Goal: Task Accomplishment & Management: Manage account settings

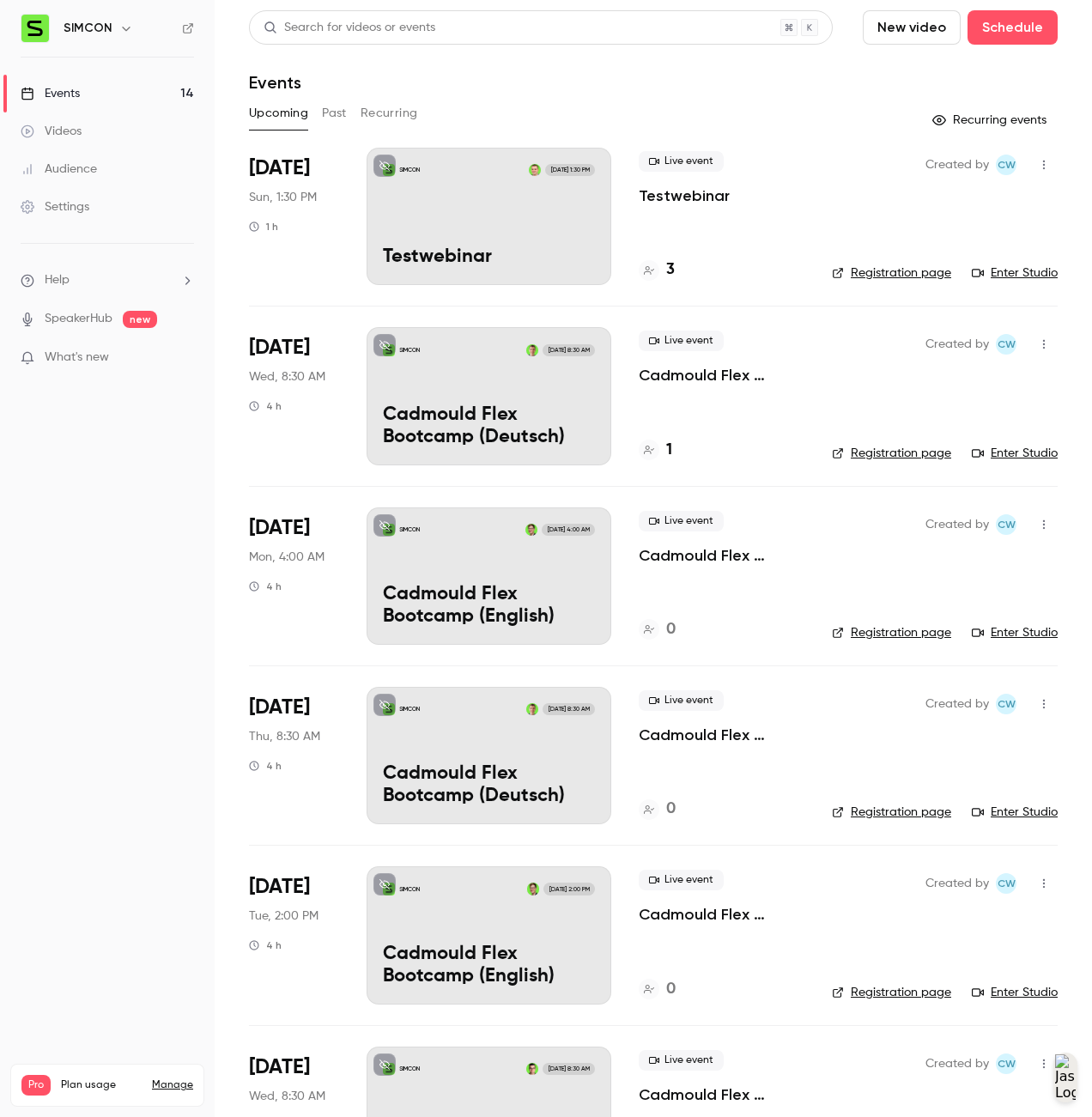
click at [532, 568] on div "SIMCON Oct 27, 4:00 AM Cadmould Flex Bootcamp (English)" at bounding box center [488, 576] width 244 height 137
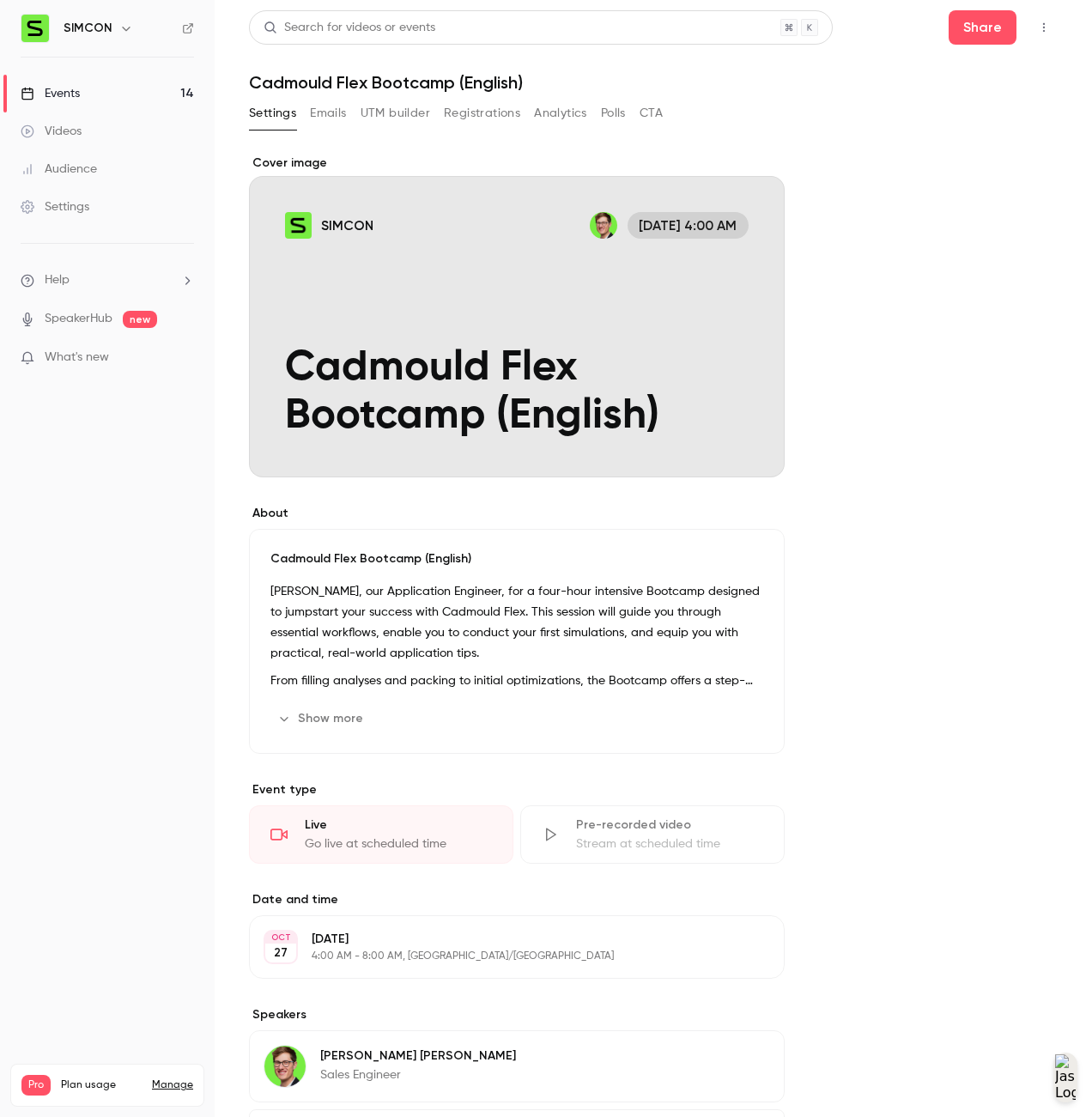
scroll to position [169, 0]
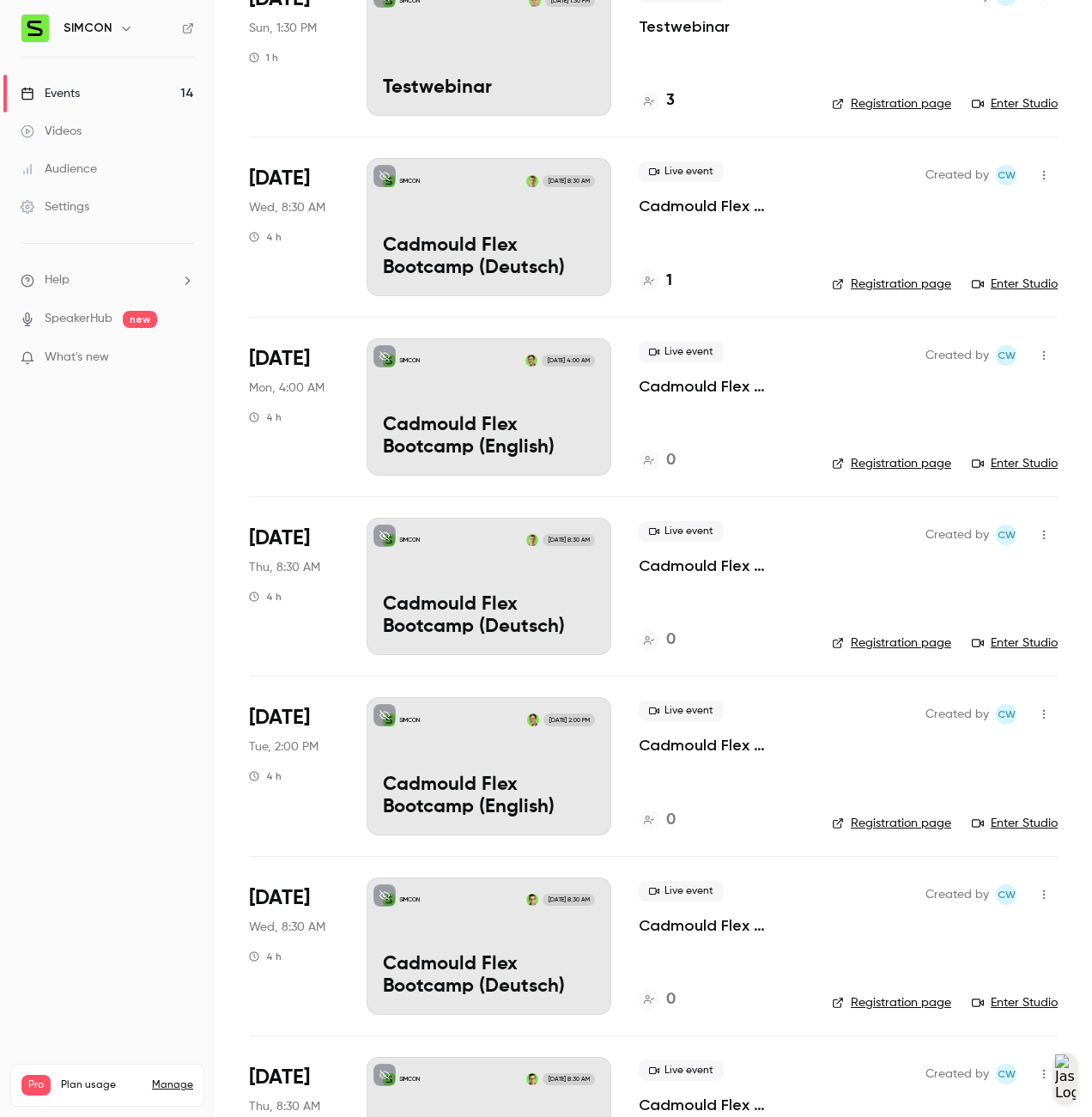
click at [871, 649] on link "Registration page" at bounding box center [891, 643] width 119 height 18
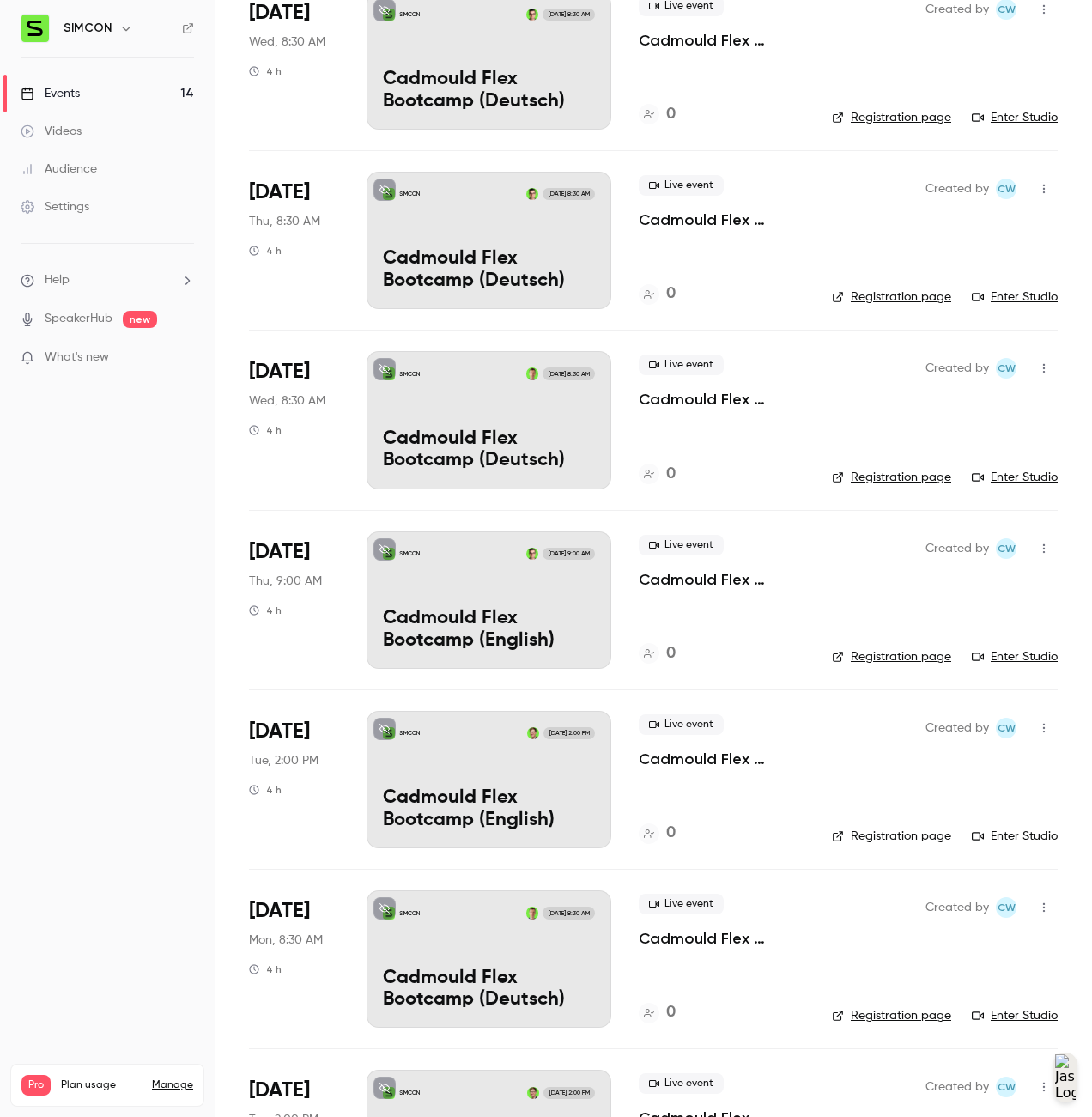
scroll to position [1535, 0]
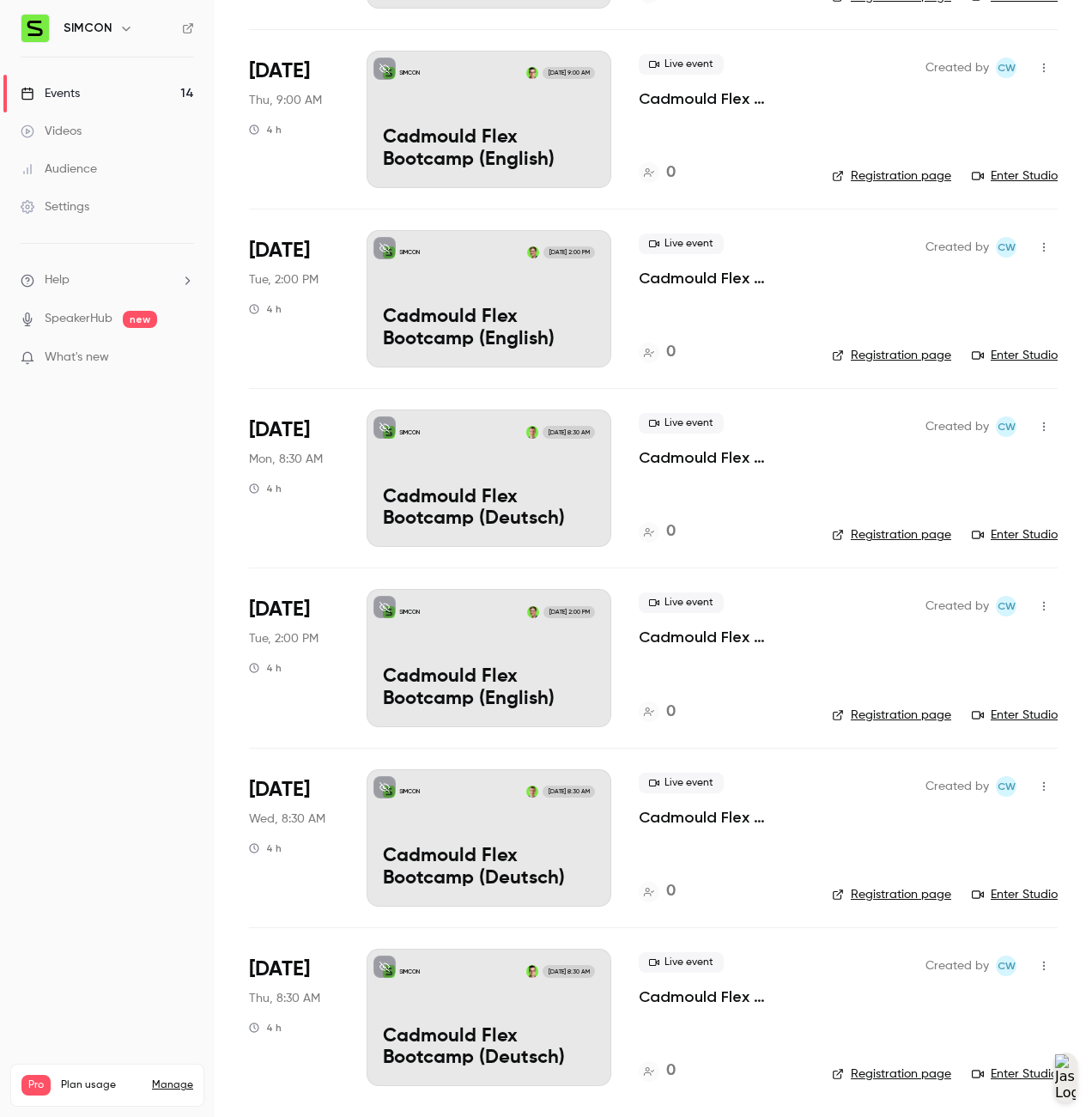
click at [159, 775] on nav "SIMCON Events 14 Videos Audience Settings Help SpeakerHub new What's new Pro Pl…" at bounding box center [107, 558] width 215 height 1117
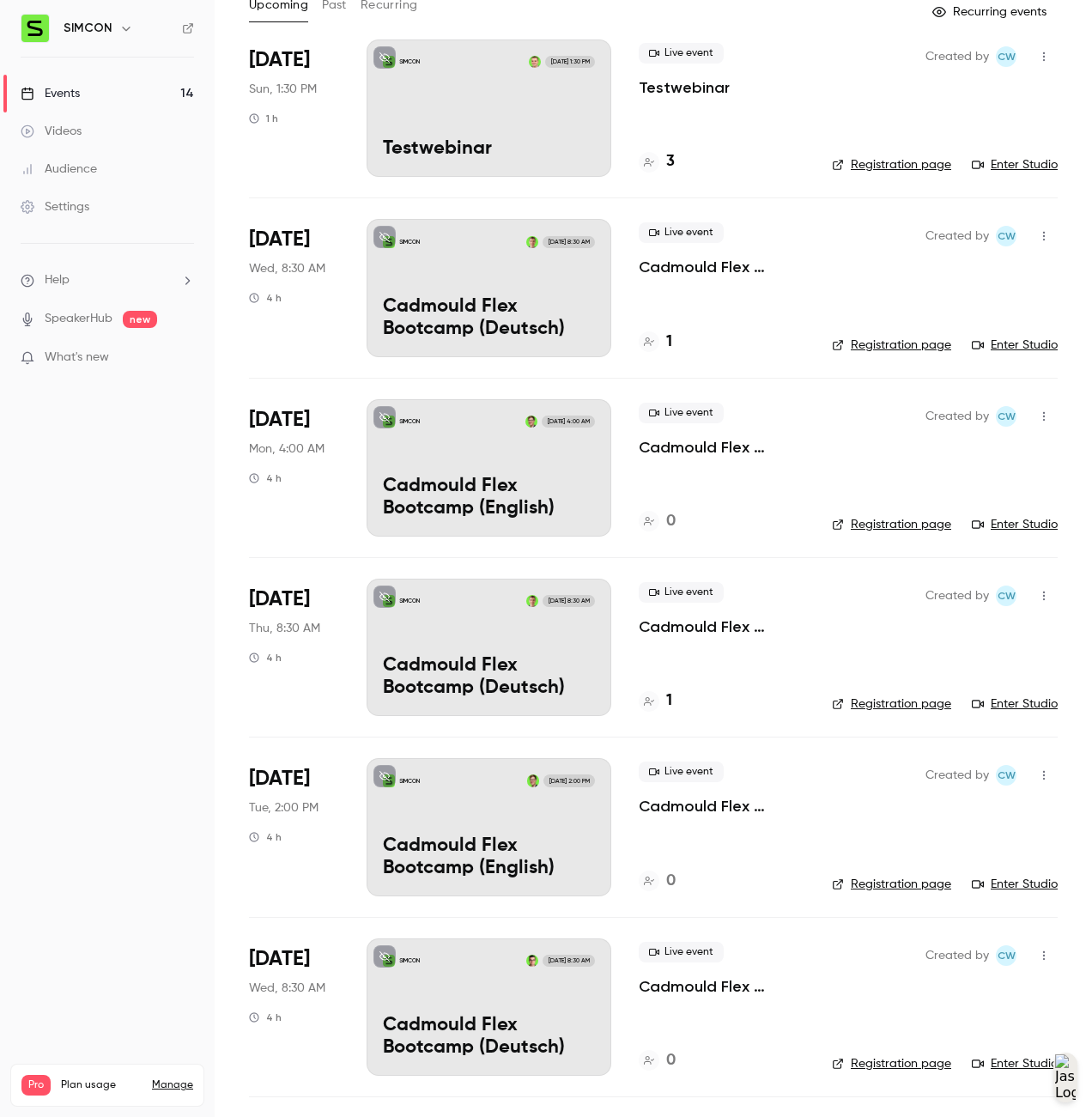
scroll to position [0, 0]
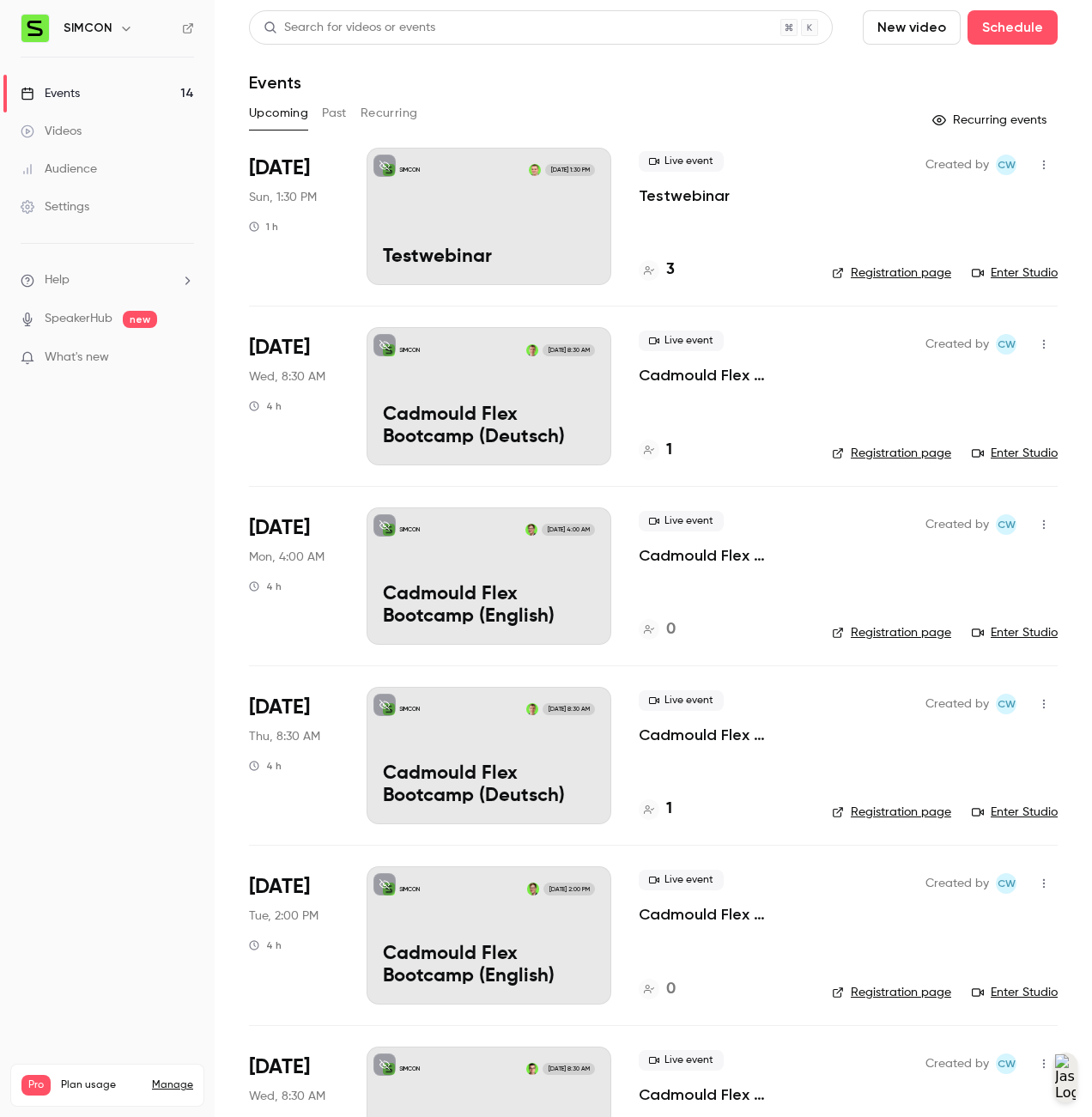
click at [383, 112] on button "Recurring" at bounding box center [389, 113] width 57 height 28
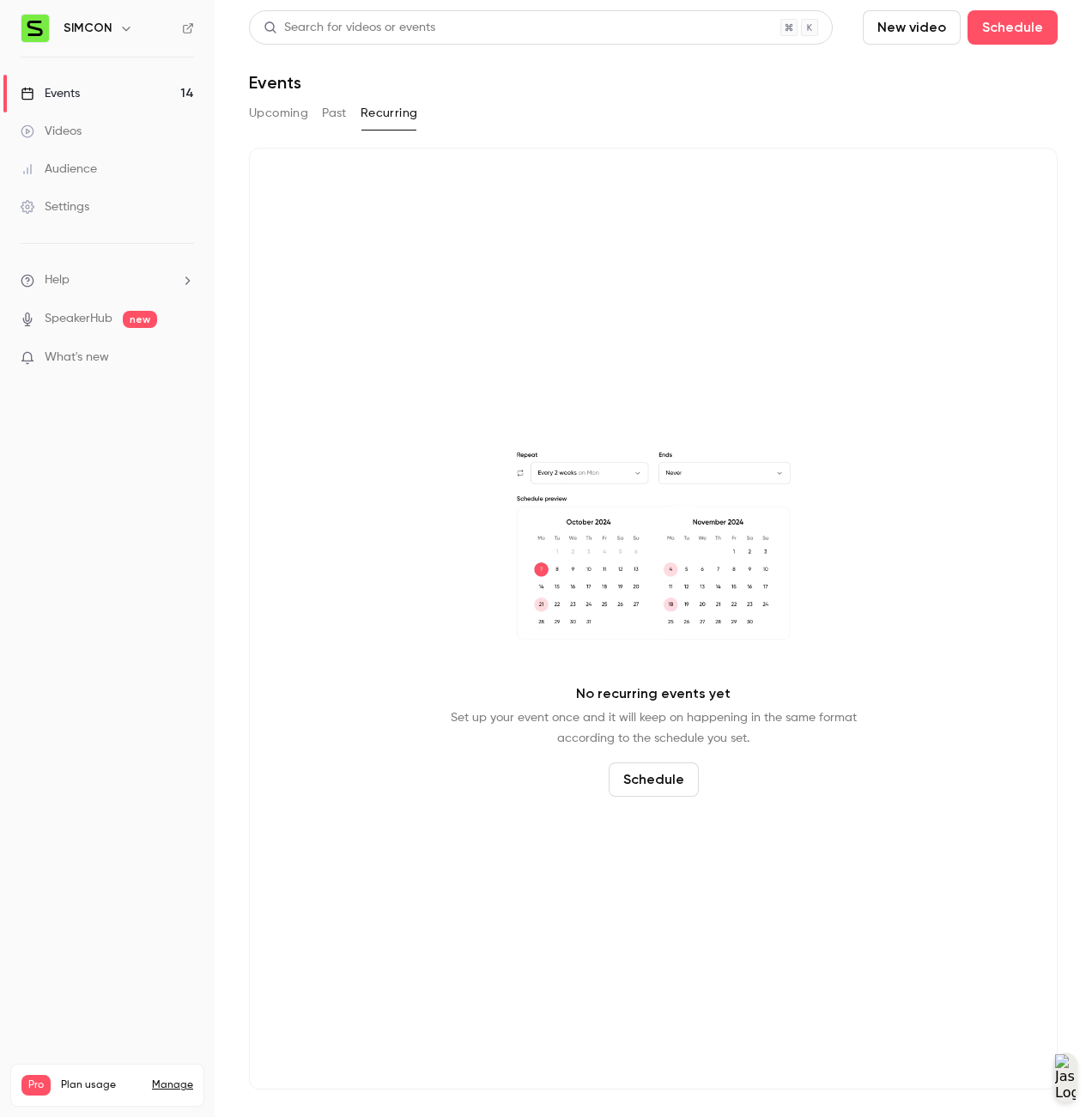
click at [348, 114] on div "Upcoming Past Recurring" at bounding box center [653, 113] width 809 height 28
click at [337, 112] on button "Past" at bounding box center [334, 113] width 25 height 28
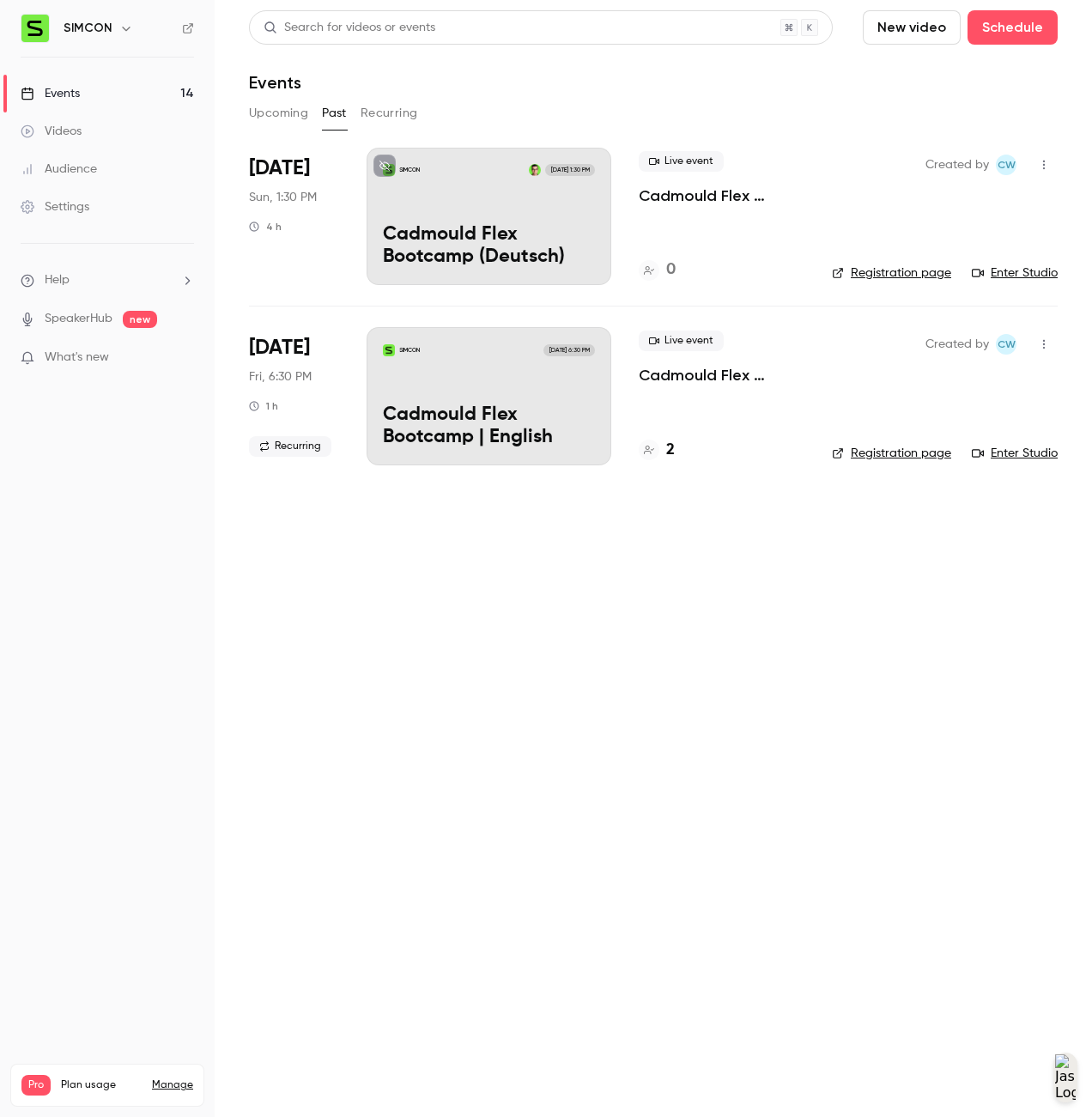
click at [1048, 341] on icon "button" at bounding box center [1043, 344] width 14 height 12
click at [959, 555] on li "Delete" at bounding box center [963, 566] width 185 height 44
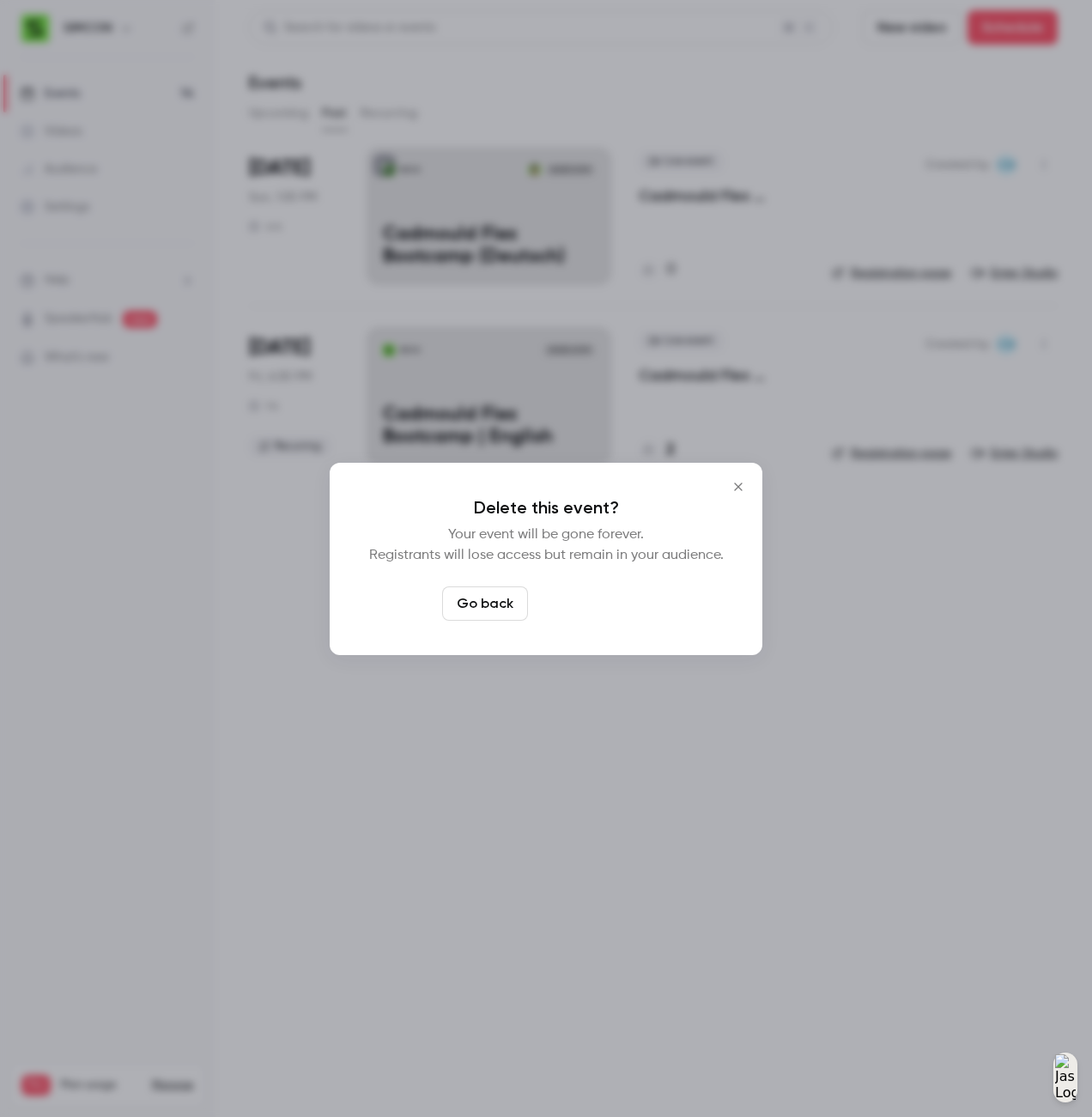
click at [597, 607] on button "Delete event" at bounding box center [592, 603] width 115 height 34
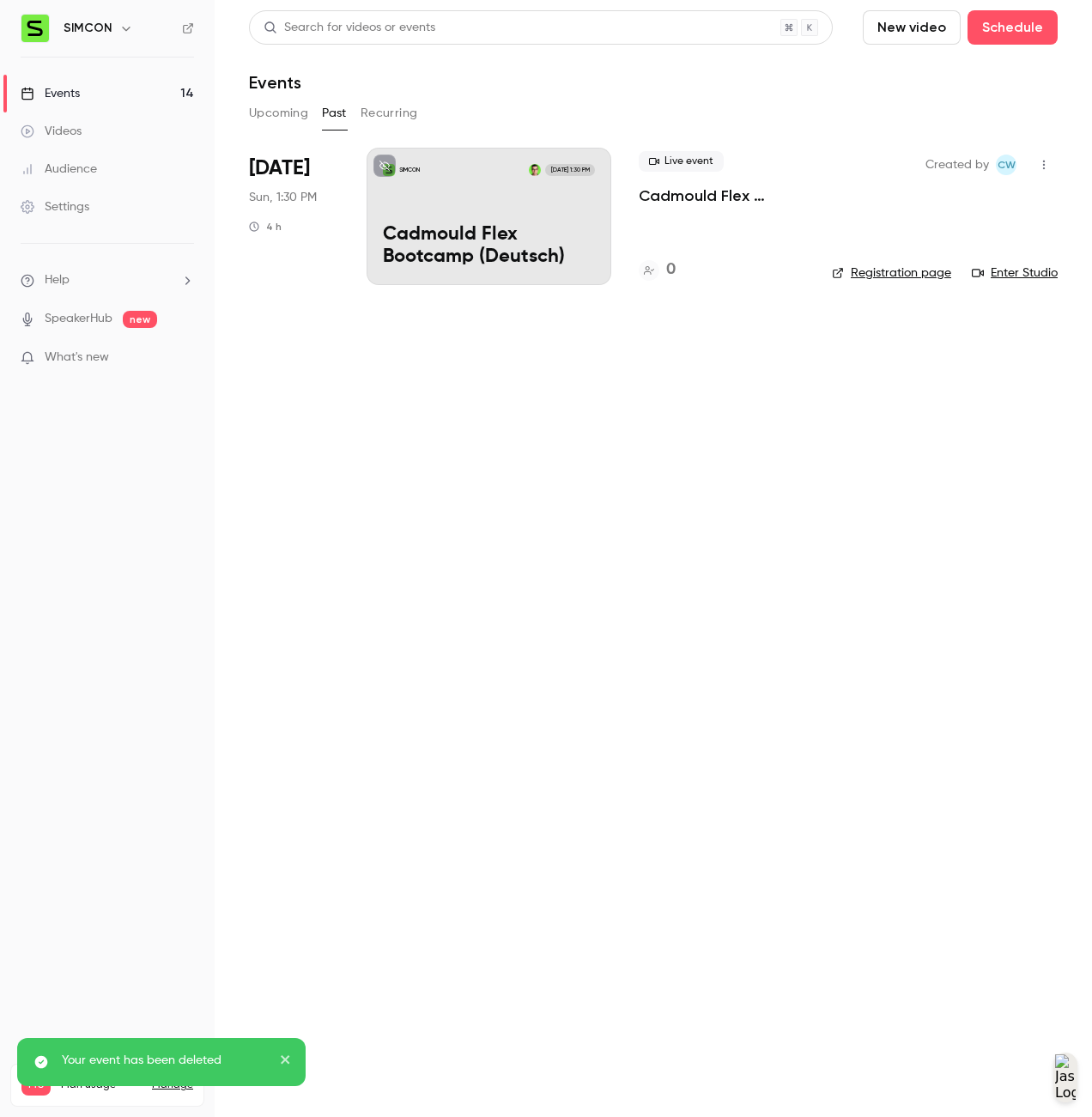
click at [1046, 167] on icon "button" at bounding box center [1043, 164] width 14 height 12
click at [988, 389] on div "Delete" at bounding box center [977, 386] width 130 height 18
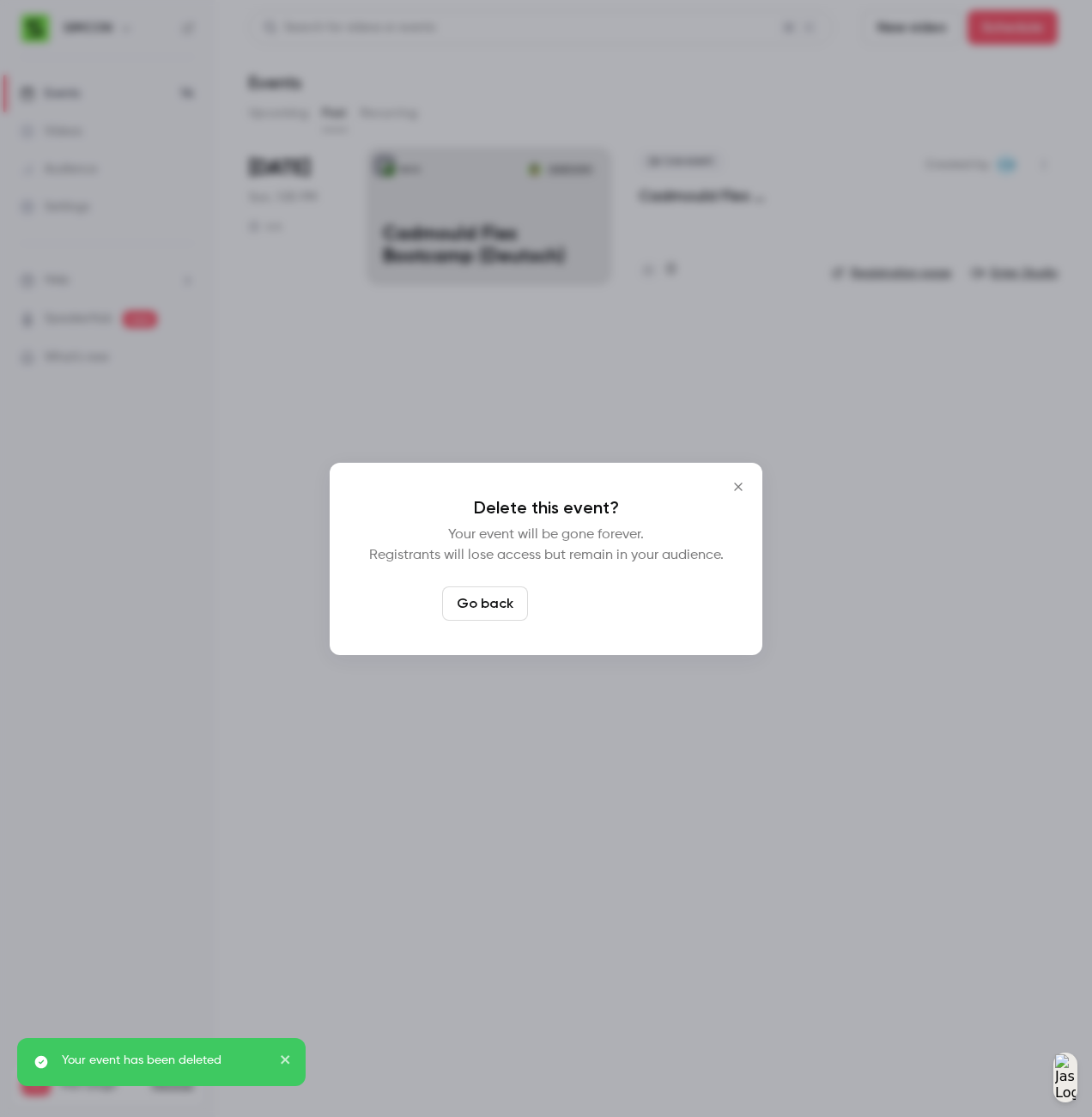
click at [616, 600] on button "Delete event" at bounding box center [592, 603] width 115 height 34
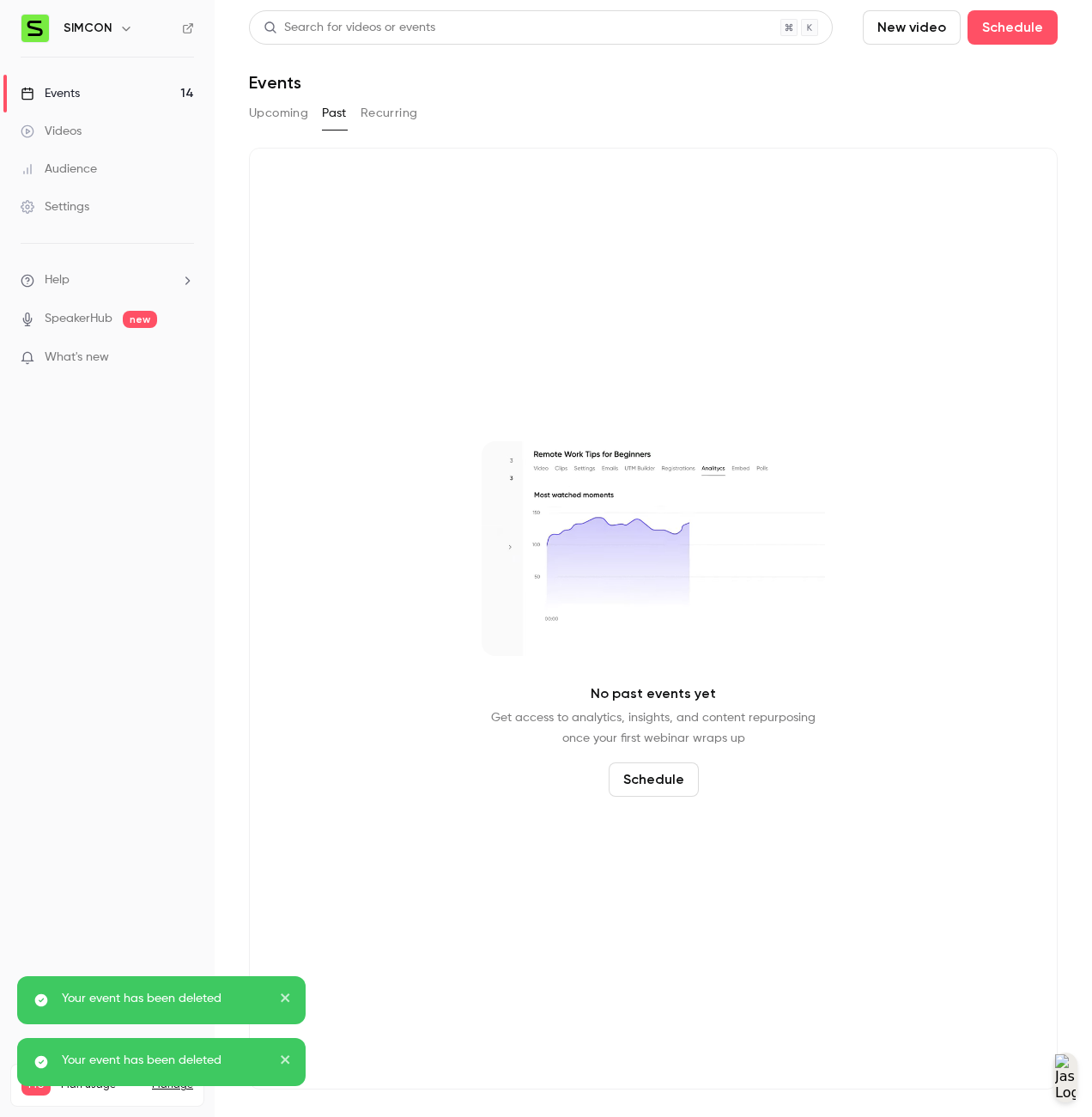
click at [287, 117] on button "Upcoming" at bounding box center [279, 113] width 59 height 28
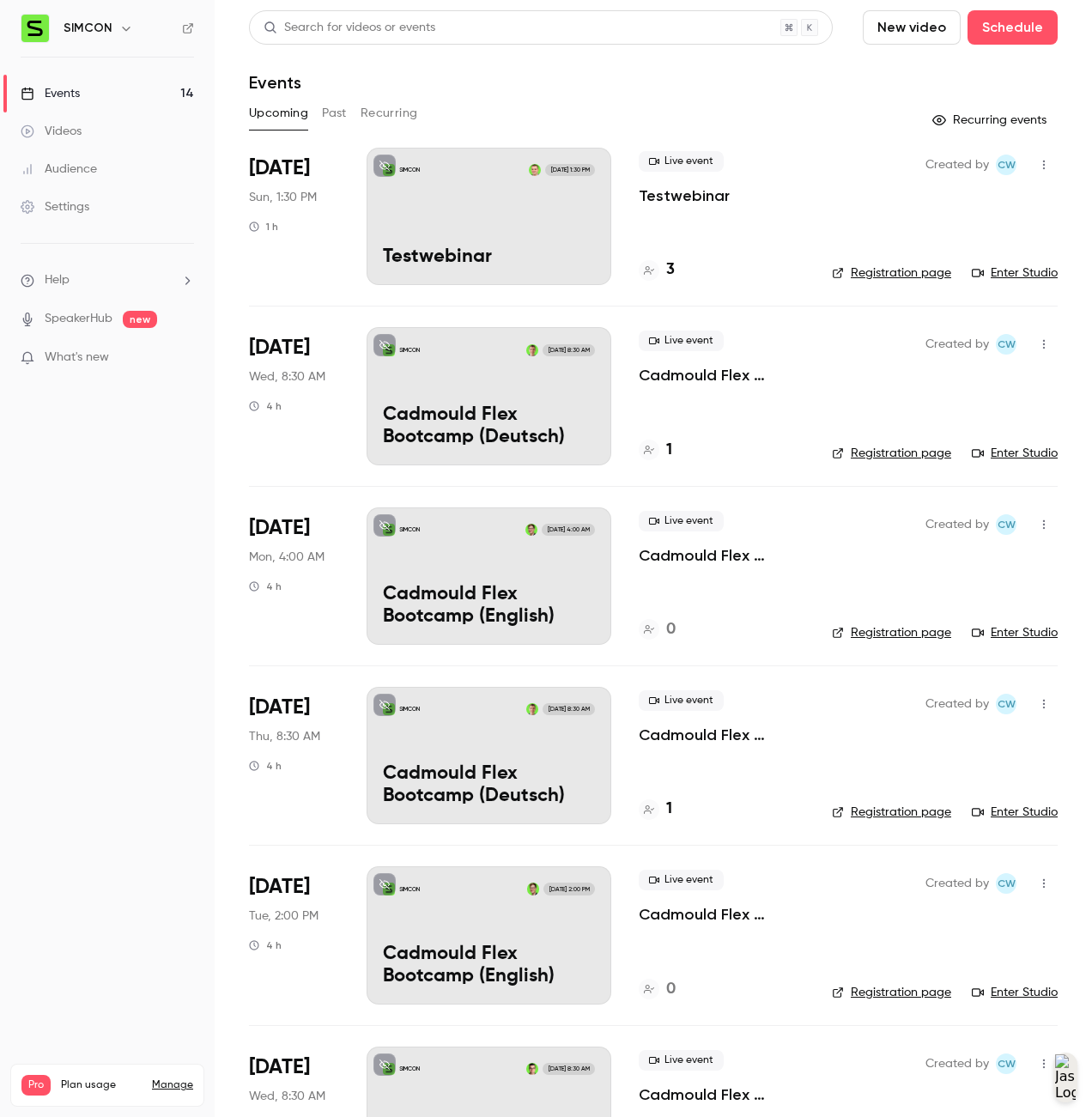
click at [561, 598] on p "Cadmould Flex Bootcamp (English)" at bounding box center [489, 606] width 212 height 44
click at [556, 771] on p "Cadmould Flex Bootcamp (Deutsch)" at bounding box center [489, 785] width 212 height 44
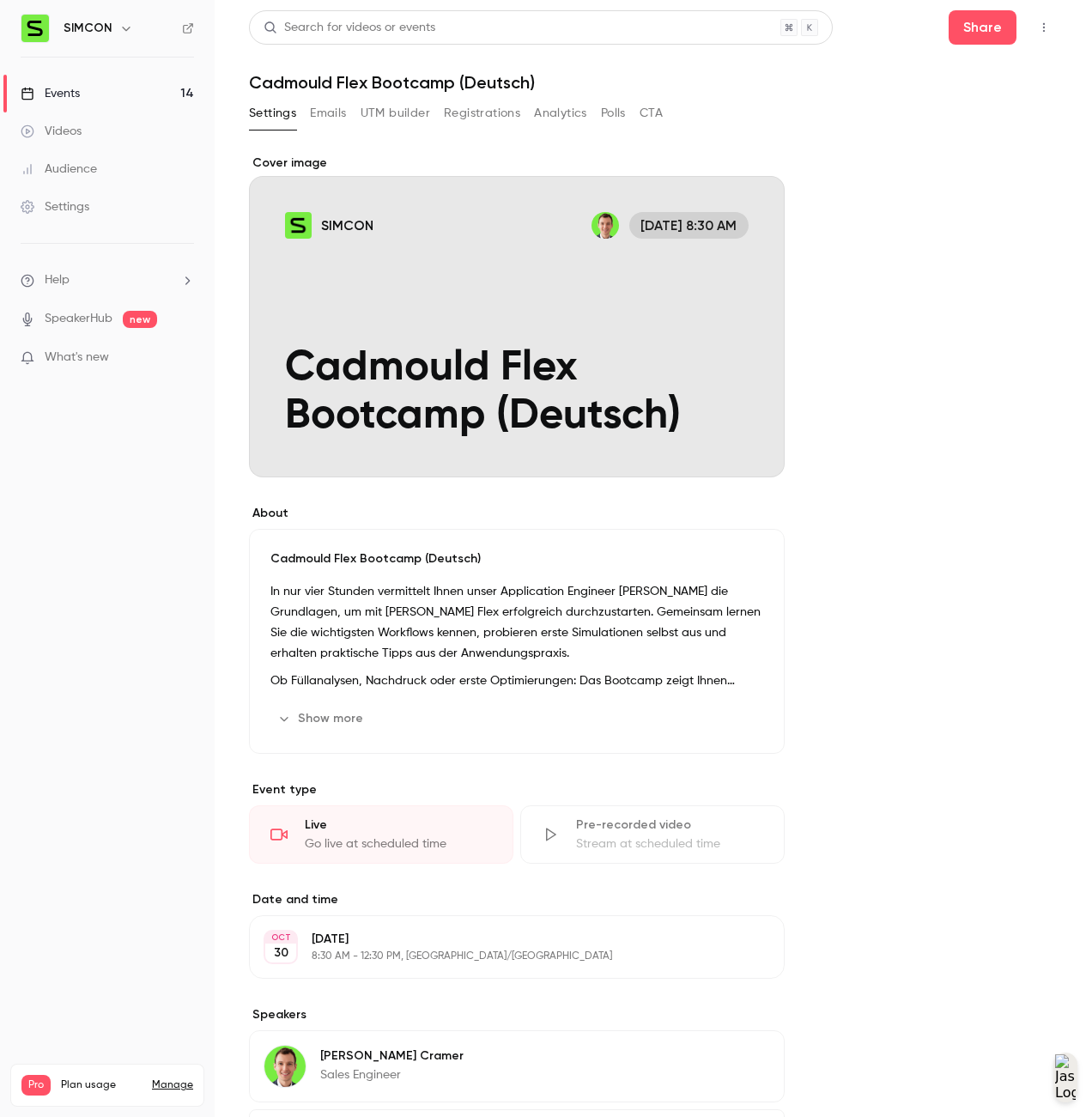
click at [495, 116] on button "Registrations" at bounding box center [481, 113] width 77 height 28
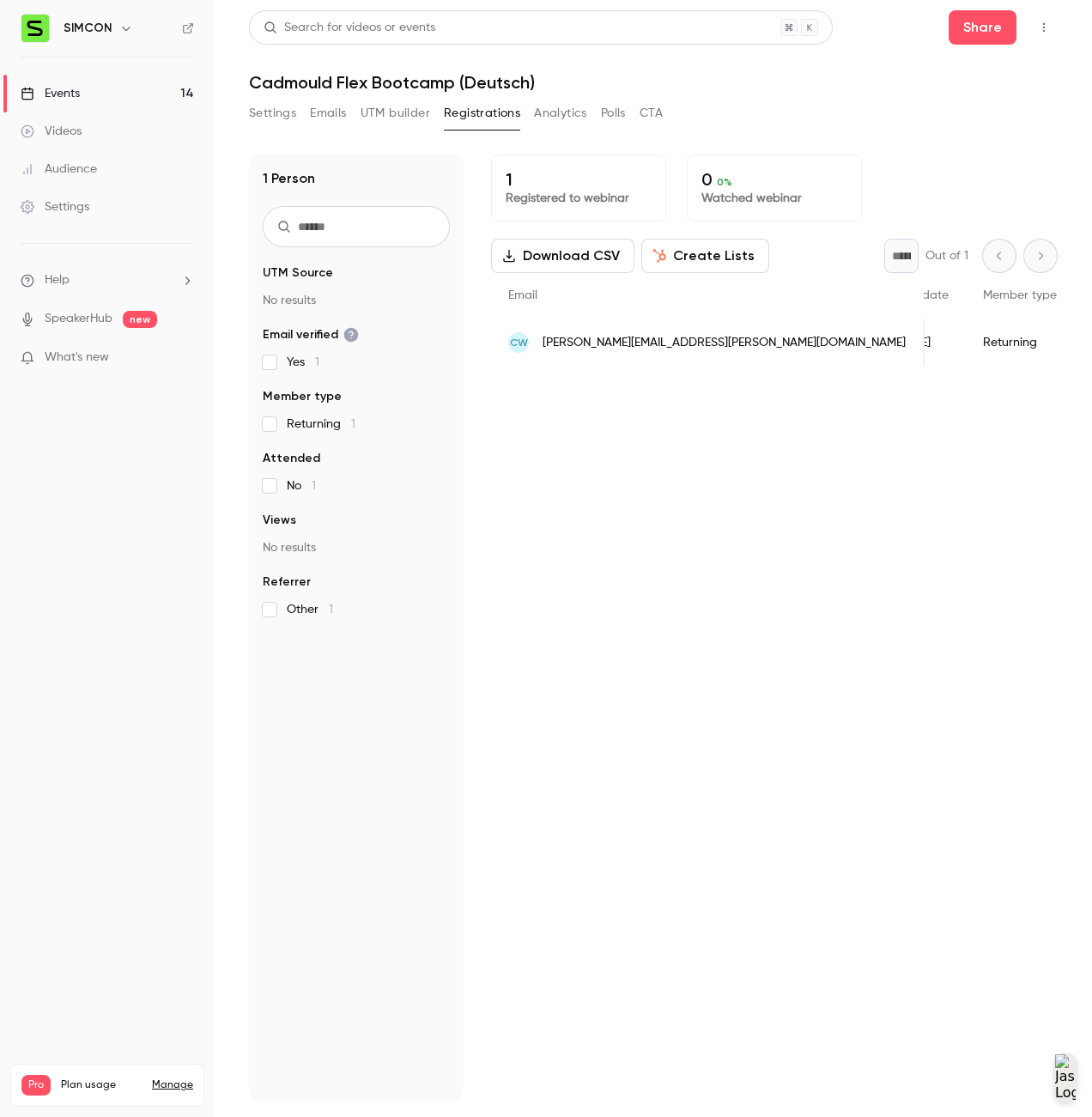
scroll to position [0, 266]
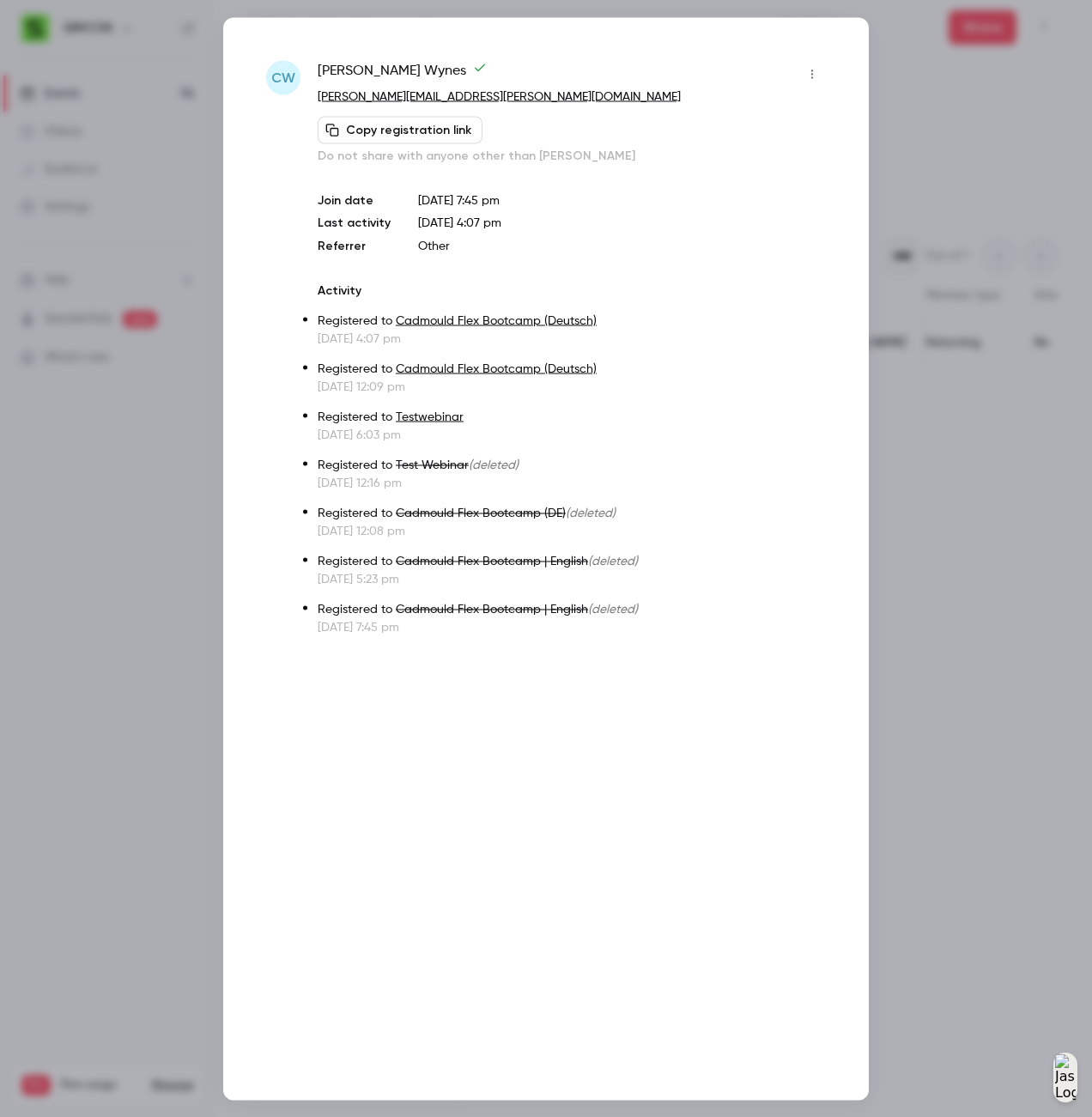
click at [822, 76] on button "button" at bounding box center [812, 74] width 28 height 28
click at [789, 159] on div "Remove registration" at bounding box center [745, 162] width 130 height 18
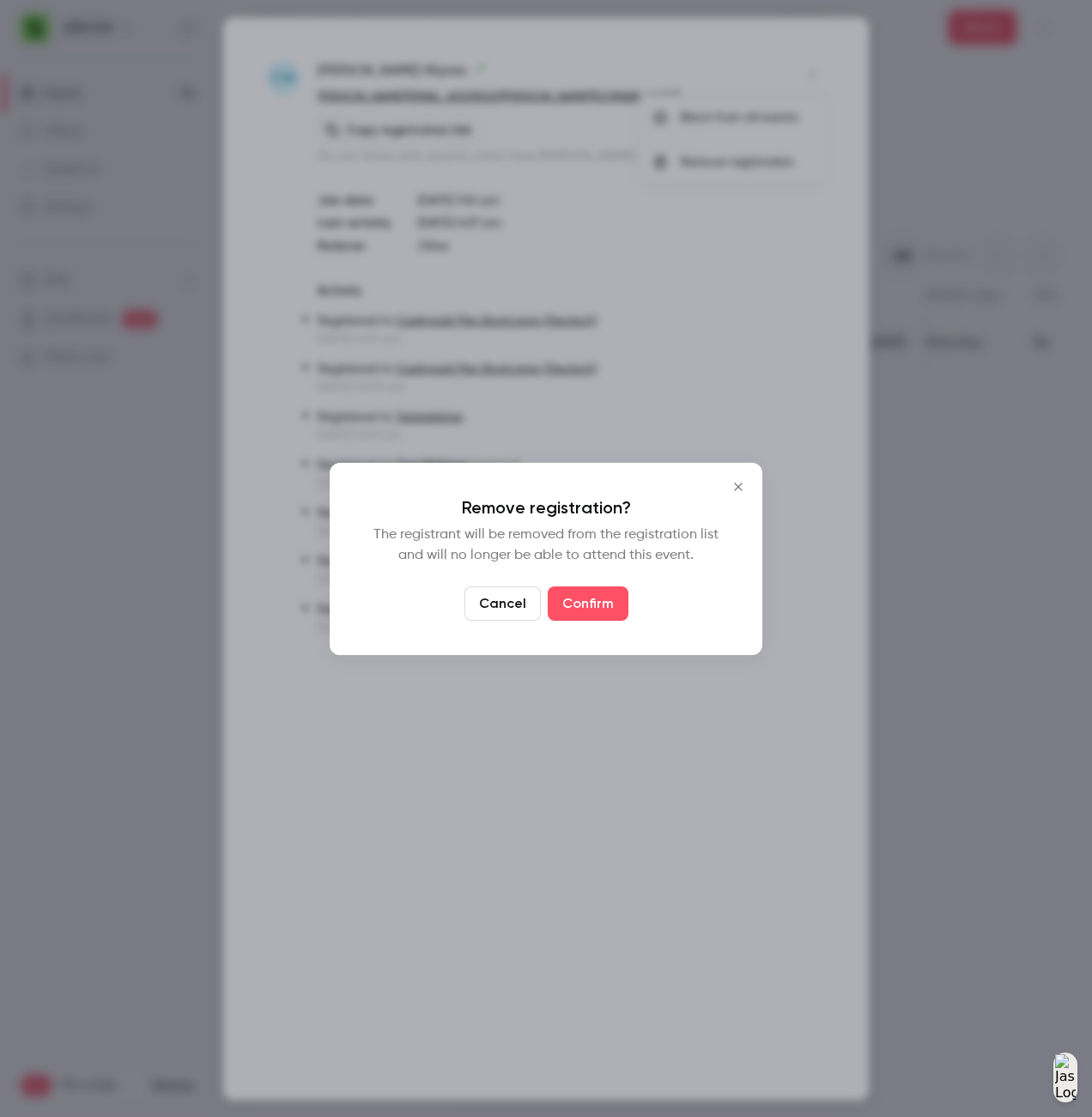
click at [620, 588] on button "Confirm" at bounding box center [588, 603] width 80 height 34
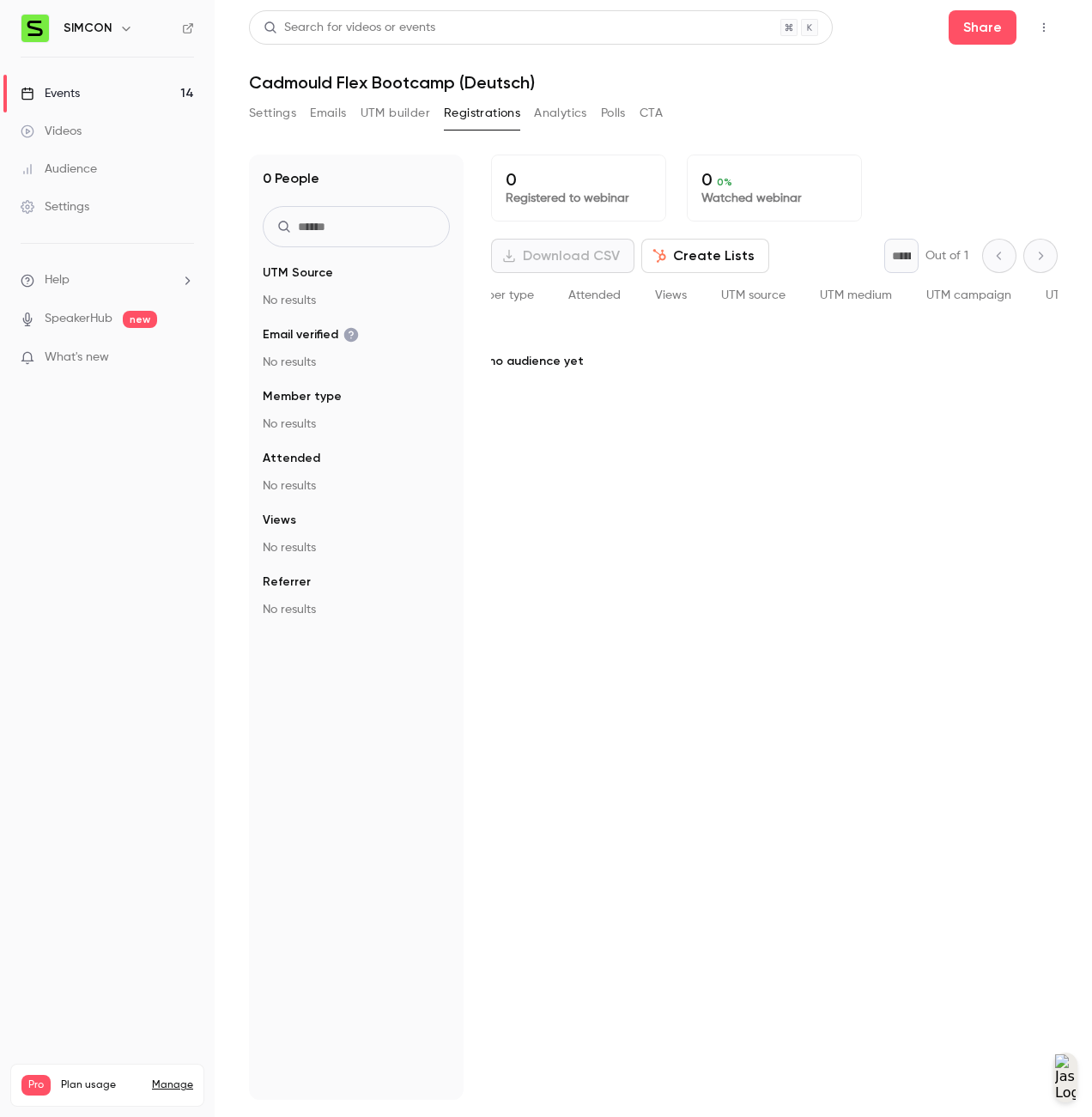
click at [96, 94] on link "Events 14" at bounding box center [107, 93] width 215 height 38
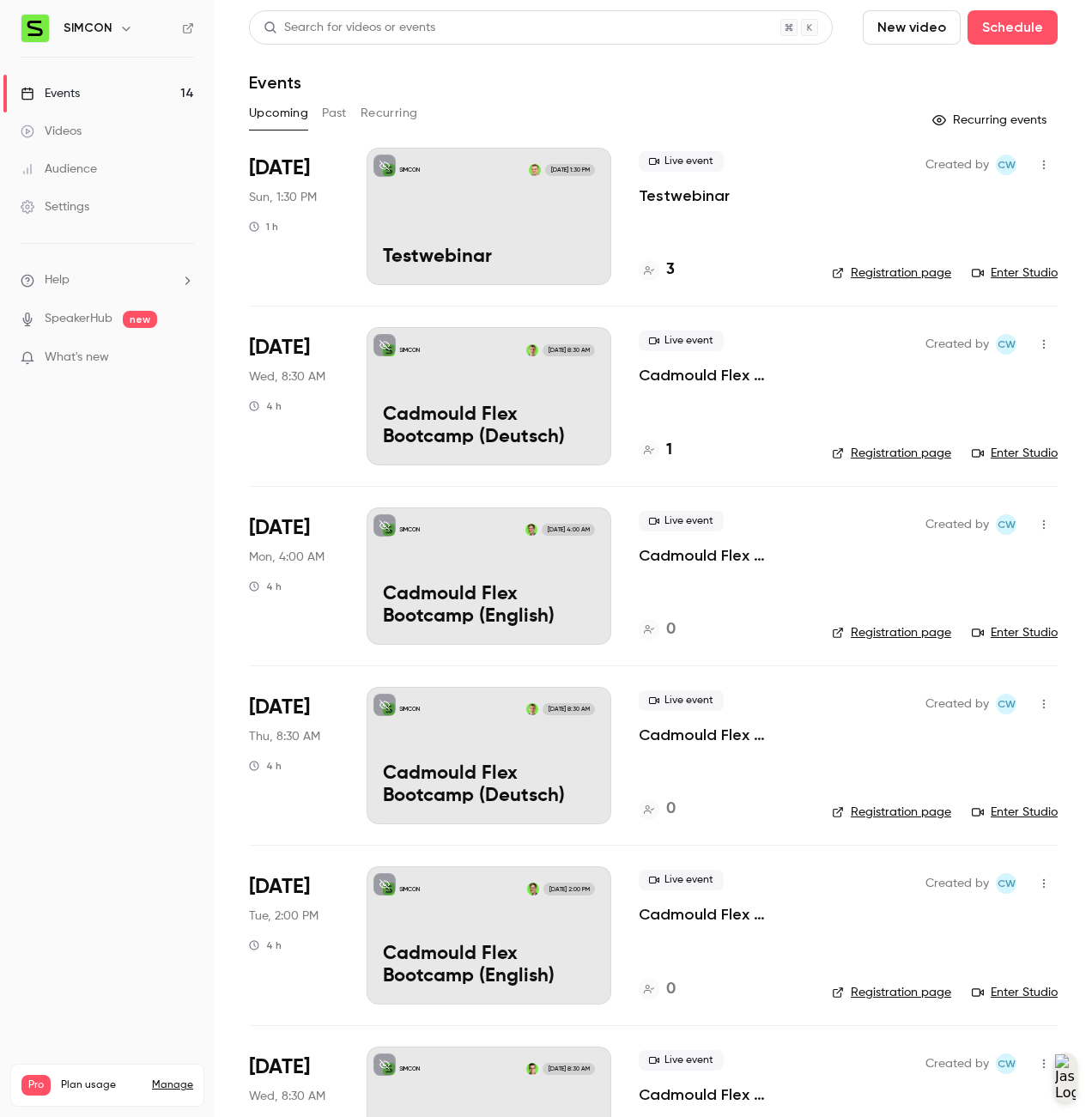
click at [588, 413] on p "Cadmould Flex Bootcamp (Deutsch)" at bounding box center [489, 426] width 212 height 44
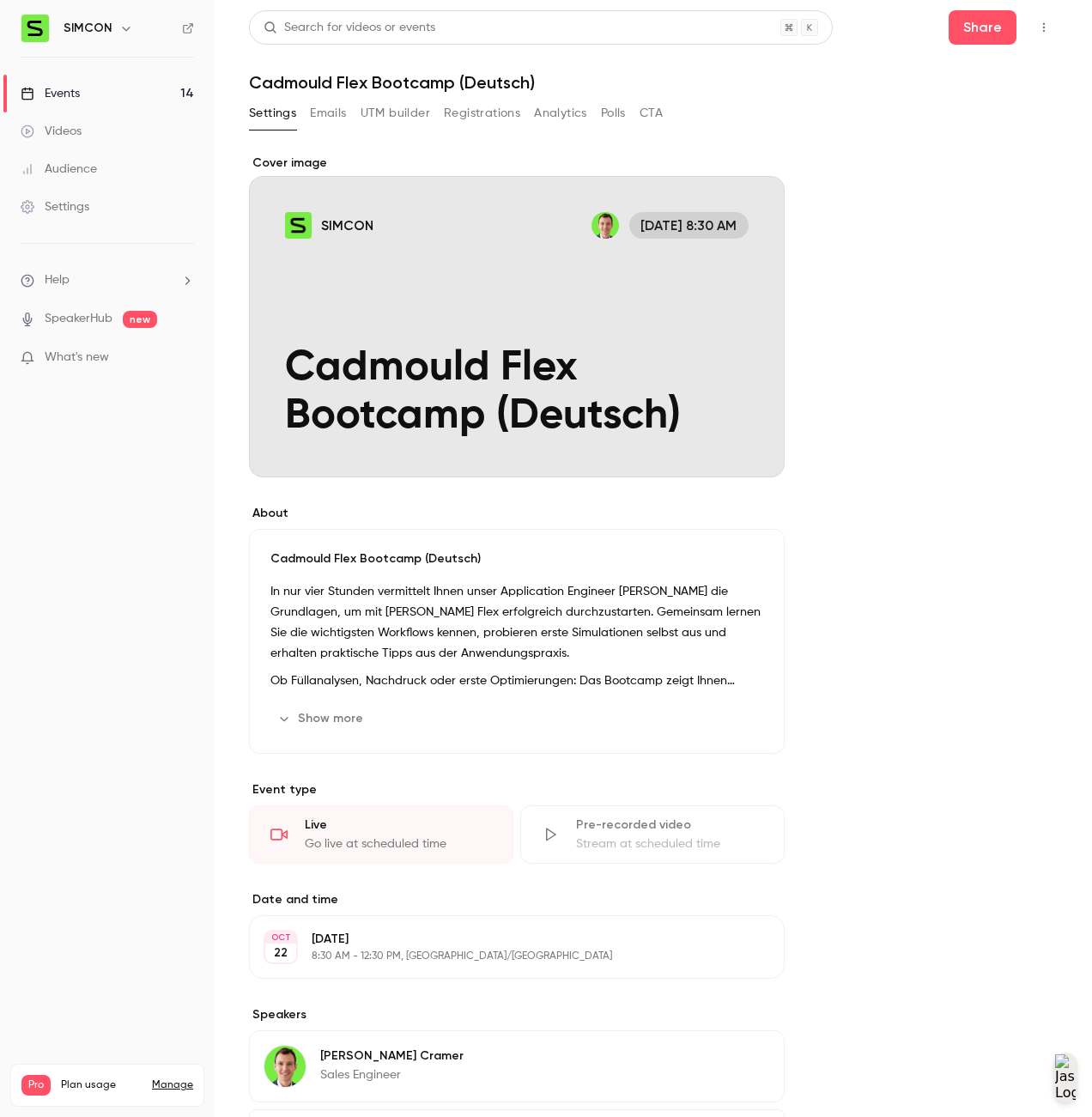
click at [506, 110] on button "Registrations" at bounding box center [481, 113] width 77 height 28
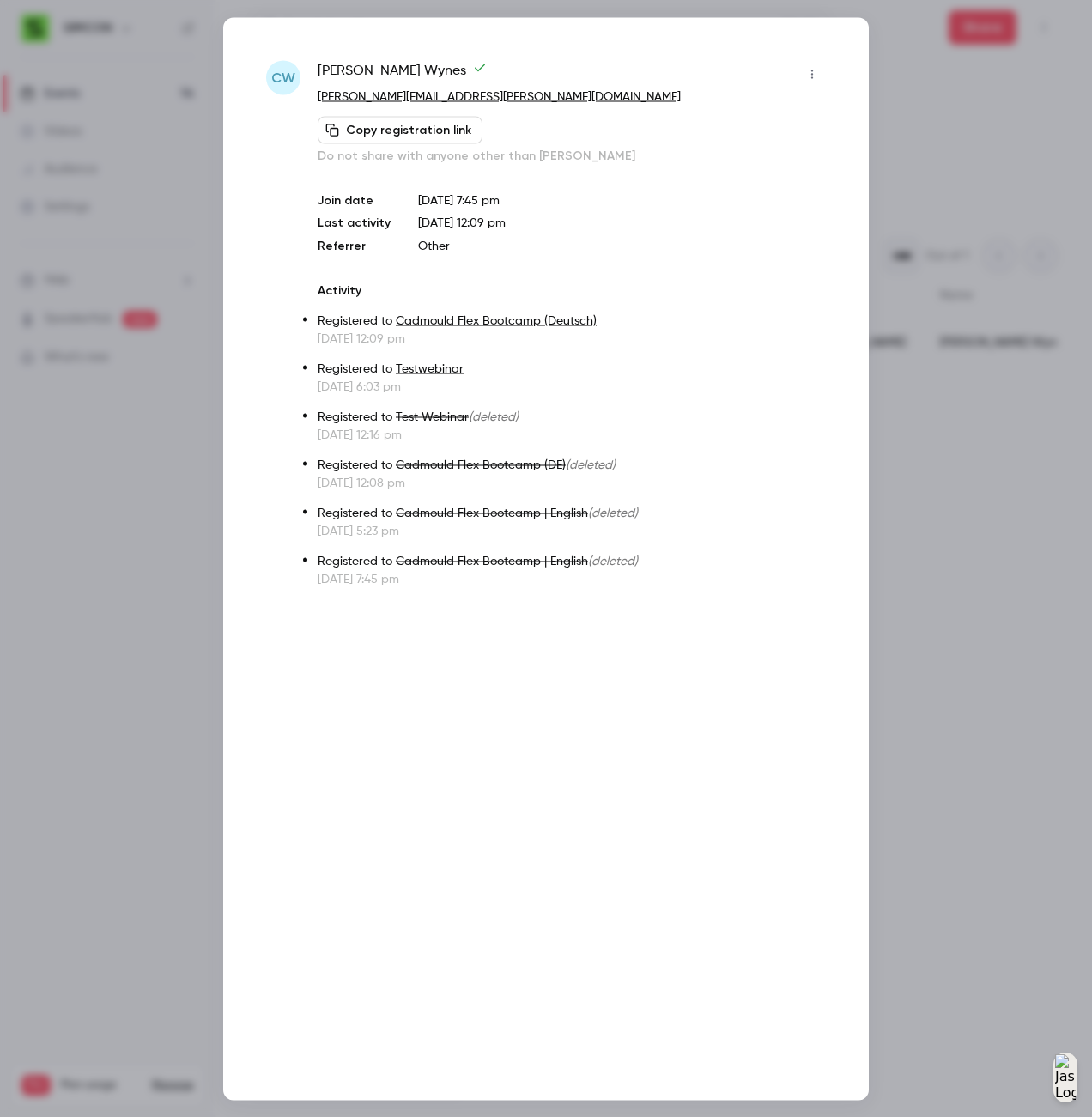
click at [819, 75] on button "button" at bounding box center [812, 74] width 28 height 28
click at [787, 160] on div "Remove registration" at bounding box center [745, 162] width 130 height 18
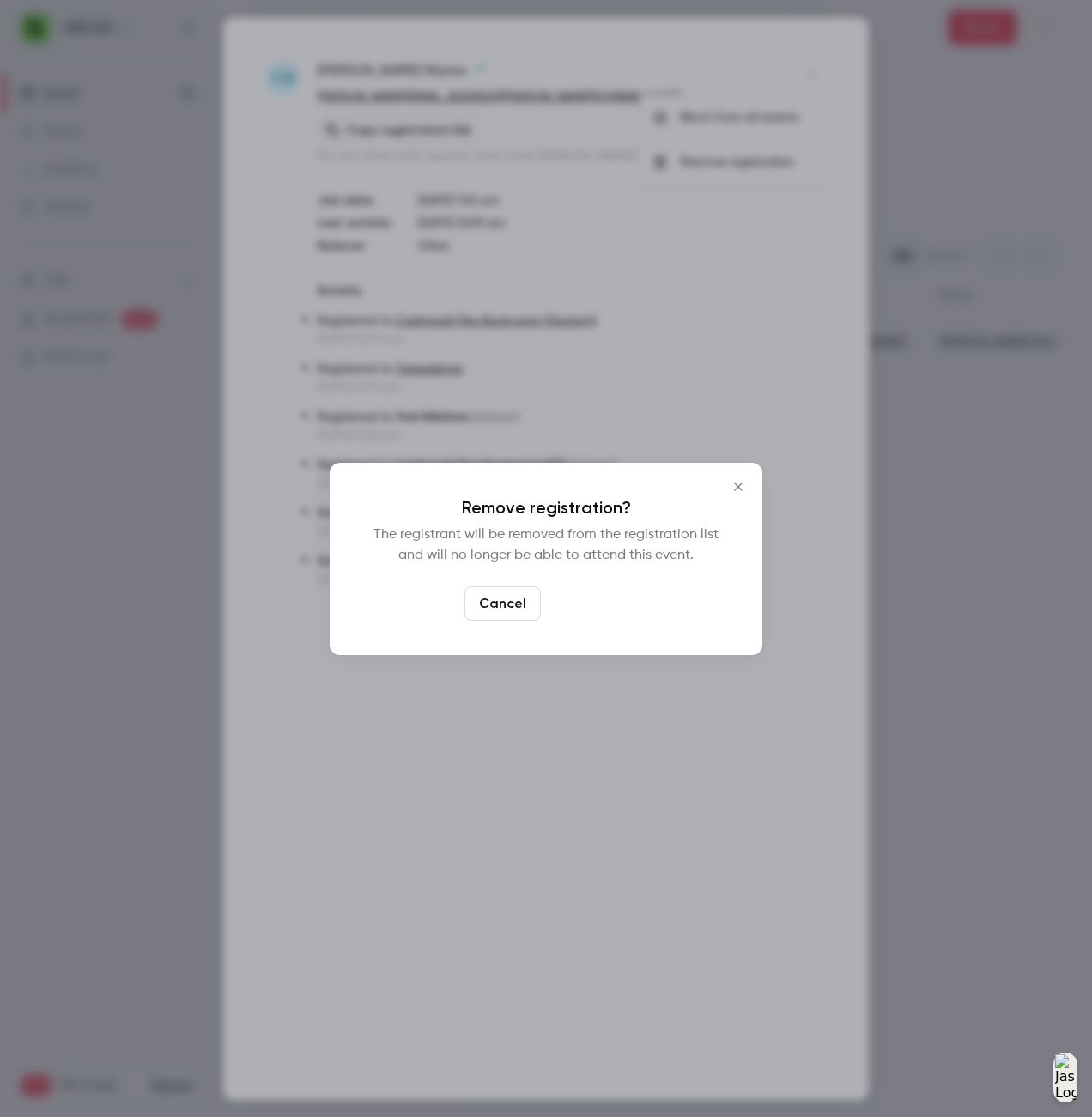
click at [592, 597] on button "Confirm" at bounding box center [588, 603] width 80 height 34
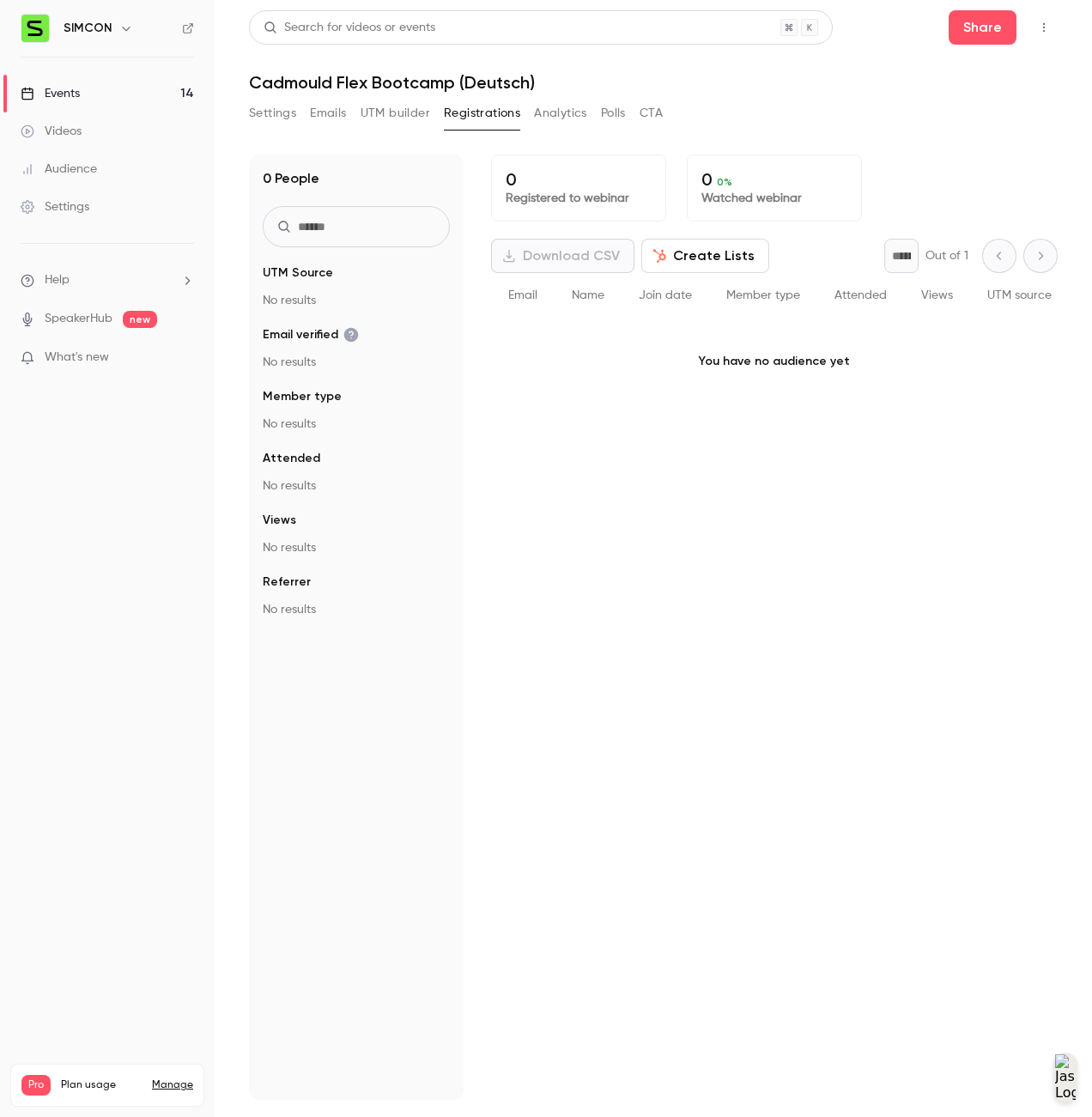
click at [138, 87] on link "Events 14" at bounding box center [107, 93] width 215 height 38
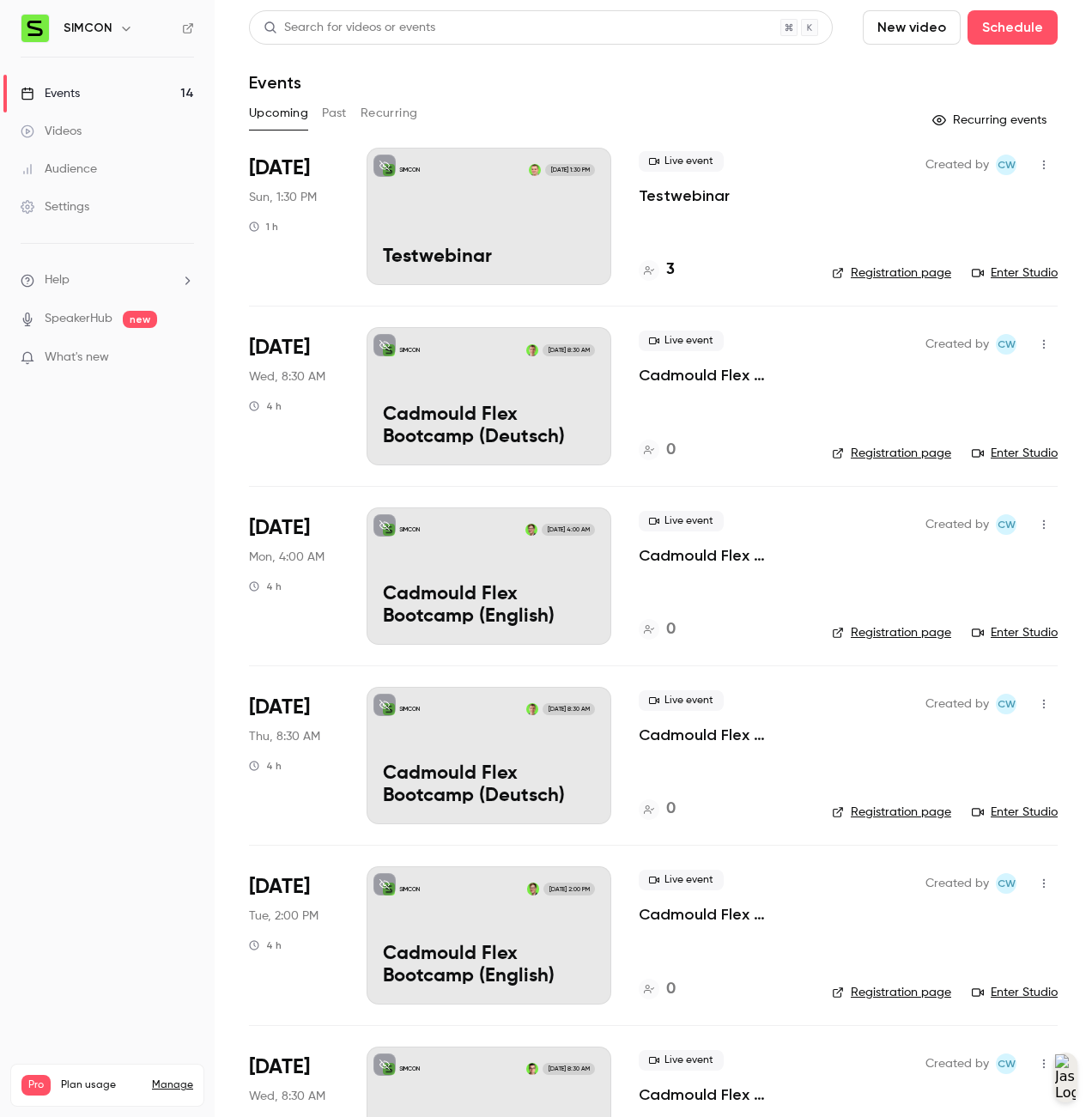
click at [542, 225] on div "SIMCON [DATE] 1:30 PM Testwebinar" at bounding box center [488, 216] width 244 height 137
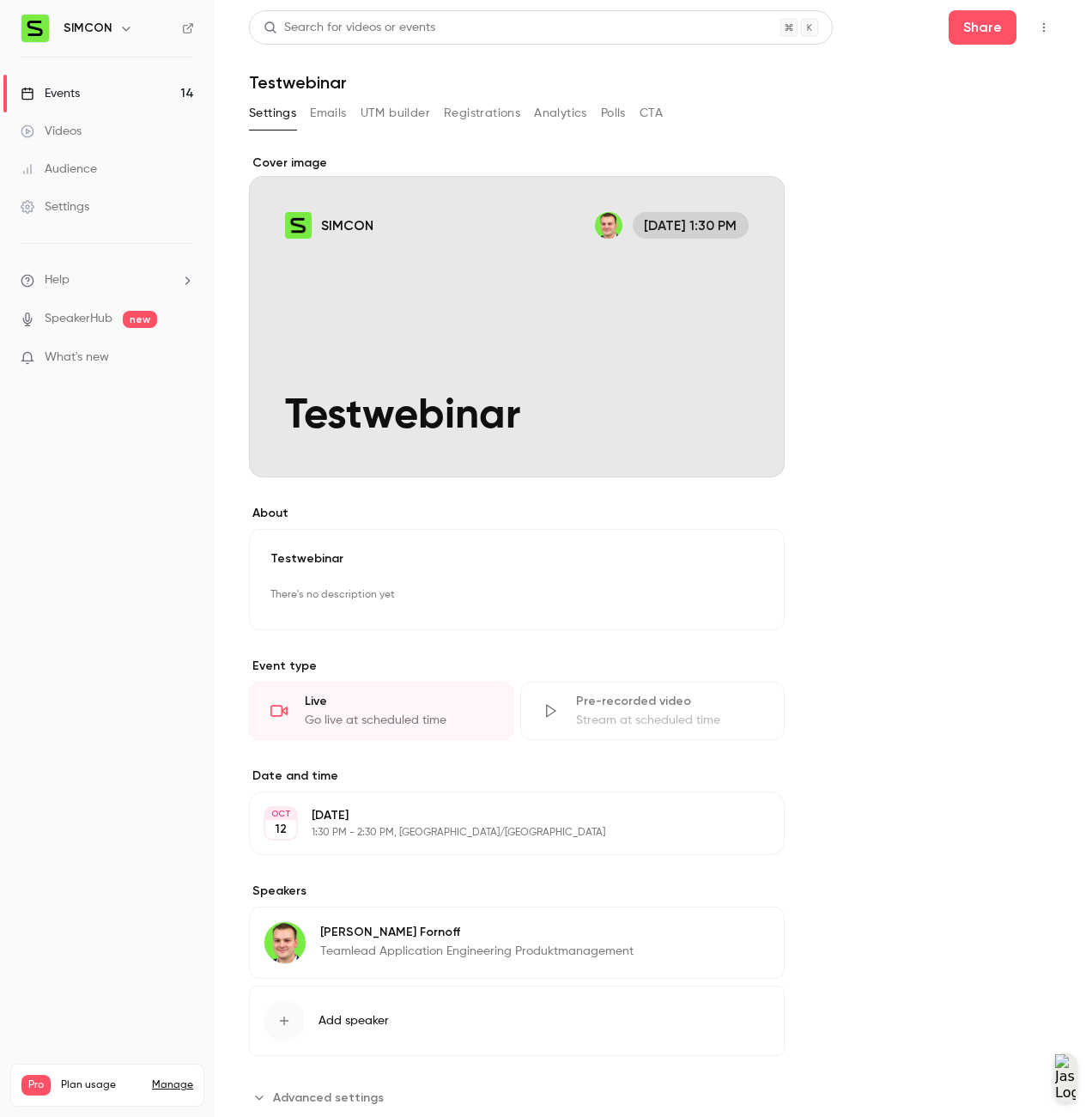
click at [92, 91] on link "Events 14" at bounding box center [107, 93] width 215 height 38
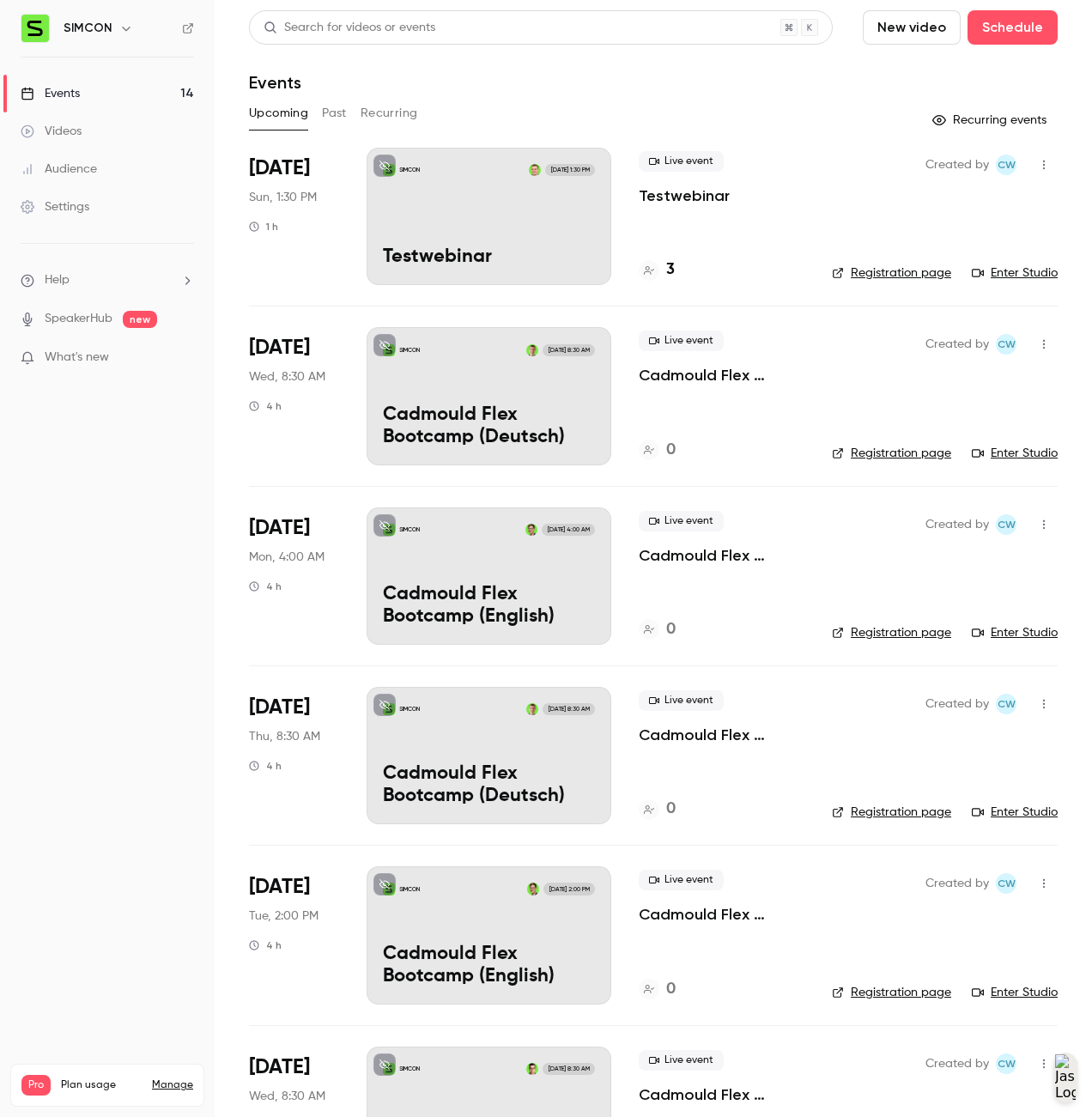
scroll to position [593, 0]
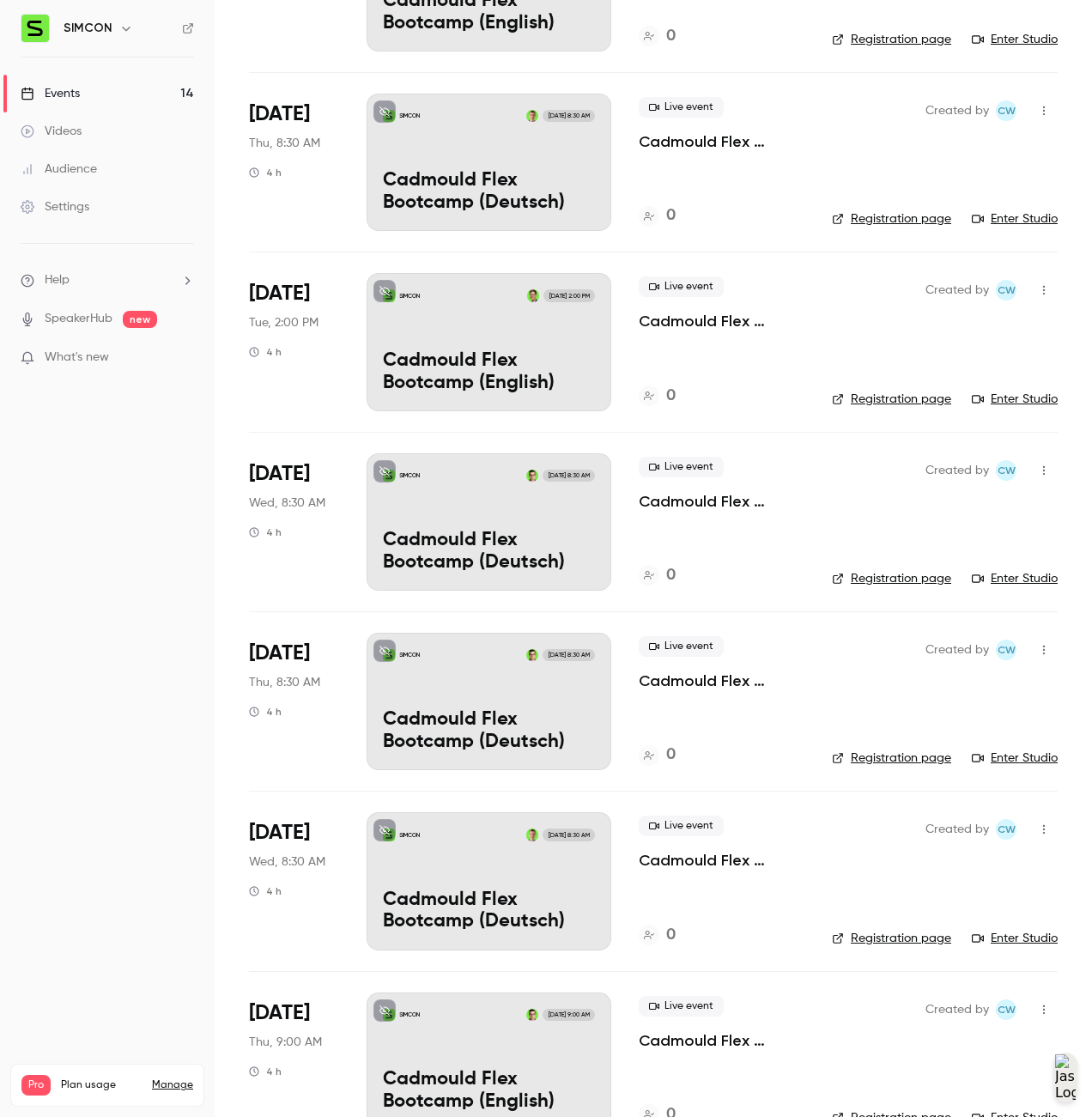
click at [902, 760] on link "Registration page" at bounding box center [891, 757] width 119 height 18
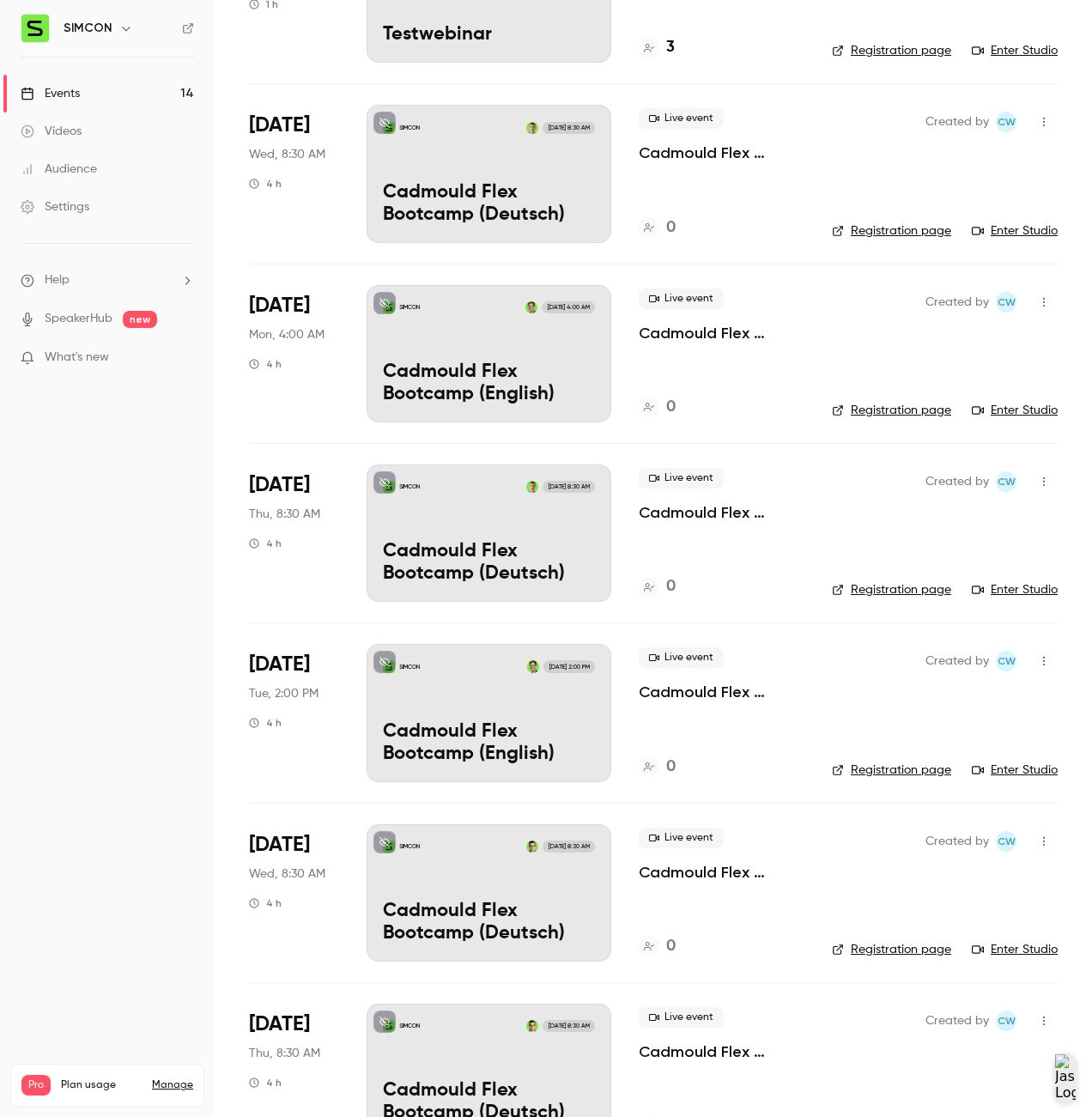
scroll to position [0, 0]
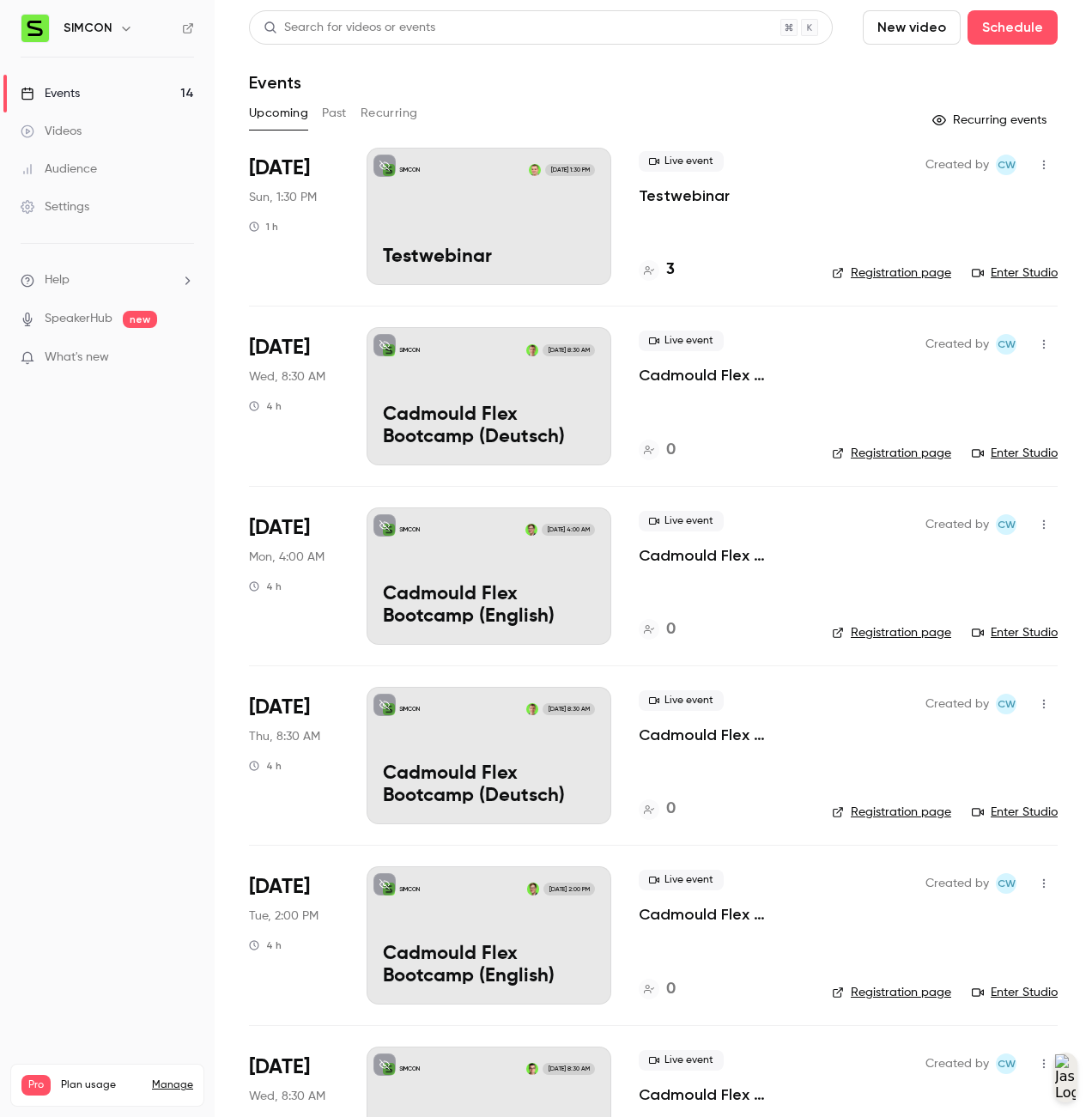
click at [141, 574] on nav "SIMCON Events 14 Videos Audience Settings Help SpeakerHub new What's new Pro Pl…" at bounding box center [107, 558] width 215 height 1117
